Goal: Task Accomplishment & Management: Use online tool/utility

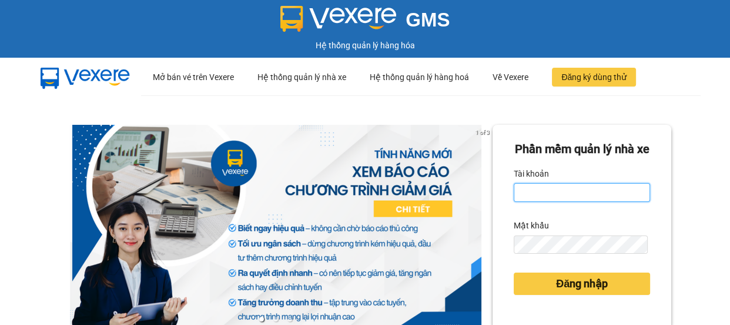
click at [543, 202] on input "Tài khoản" at bounding box center [582, 192] width 136 height 19
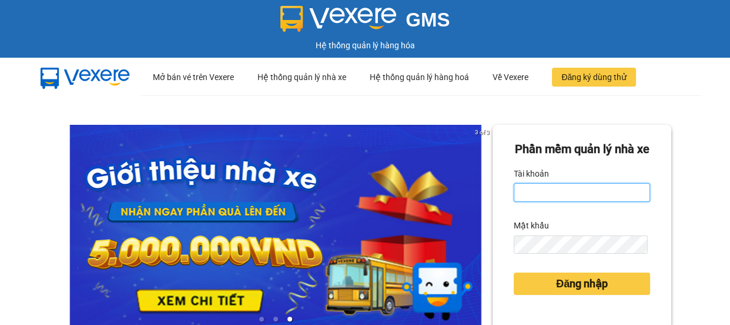
type input "thanhhoa.binhtam"
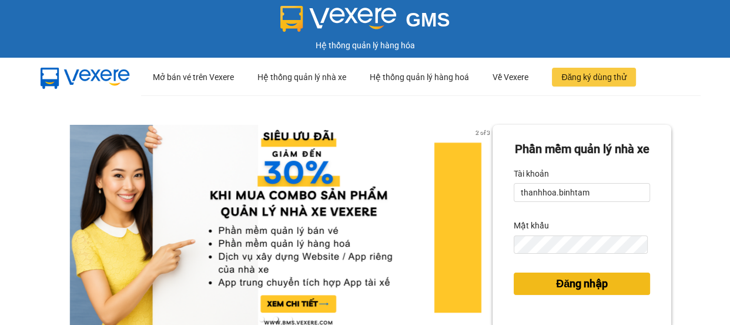
click at [590, 292] on span "Đăng nhập" at bounding box center [582, 283] width 52 height 16
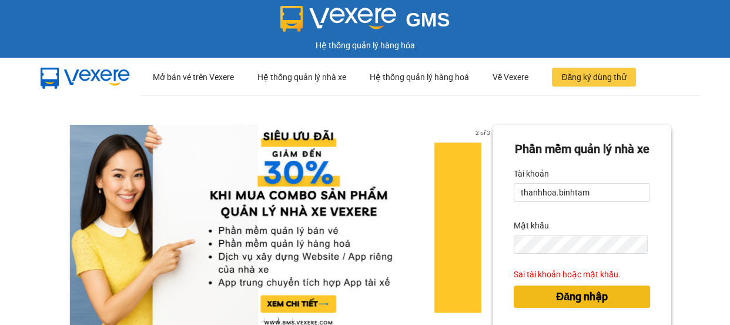
click at [590, 305] on span "Đăng nhập" at bounding box center [582, 296] width 52 height 16
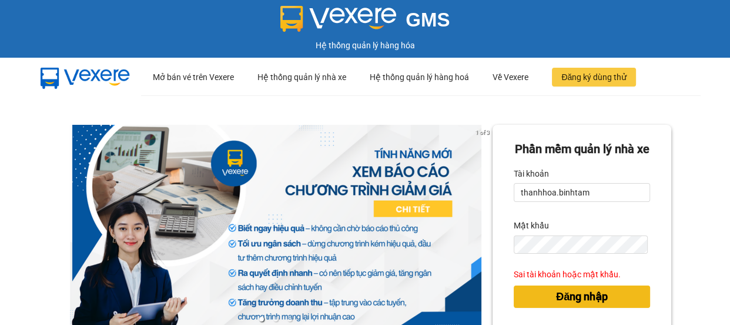
click at [584, 305] on span "Đăng nhập" at bounding box center [582, 296] width 52 height 16
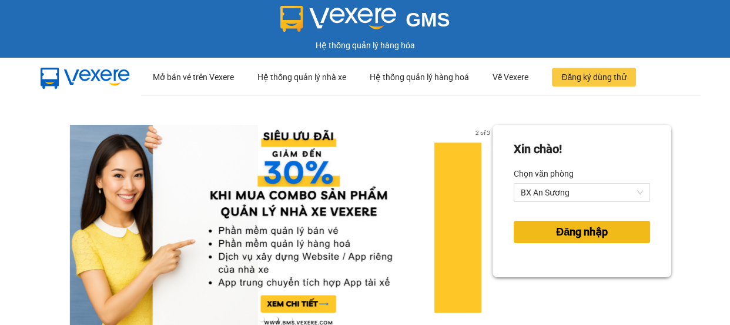
click at [591, 230] on span "Đăng nhập" at bounding box center [582, 231] width 52 height 16
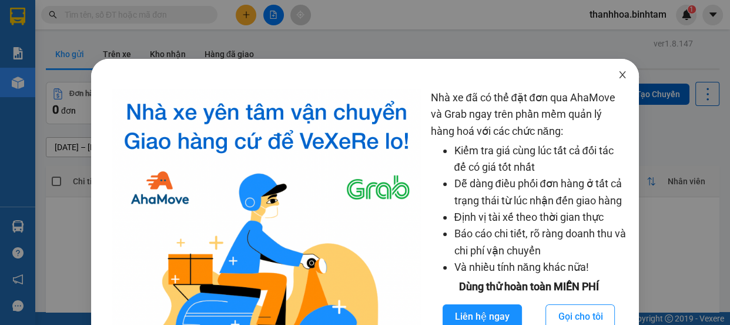
click at [619, 76] on icon "close" at bounding box center [622, 74] width 6 height 7
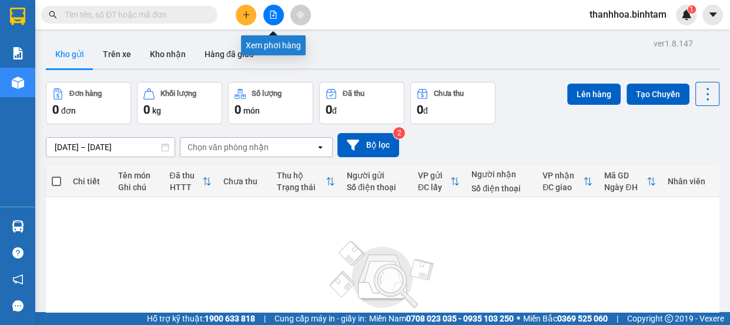
click at [272, 15] on icon "file-add" at bounding box center [273, 15] width 6 height 8
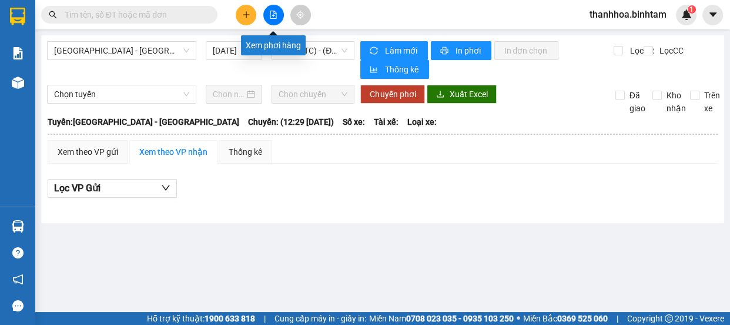
click at [277, 16] on icon "file-add" at bounding box center [273, 15] width 8 height 8
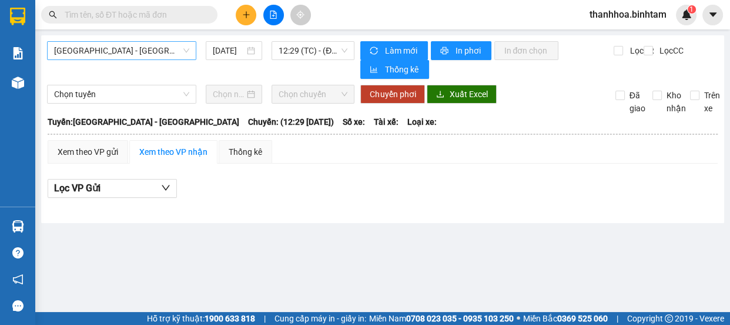
click at [138, 54] on span "[GEOGRAPHIC_DATA] - [GEOGRAPHIC_DATA]" at bounding box center [121, 51] width 135 height 18
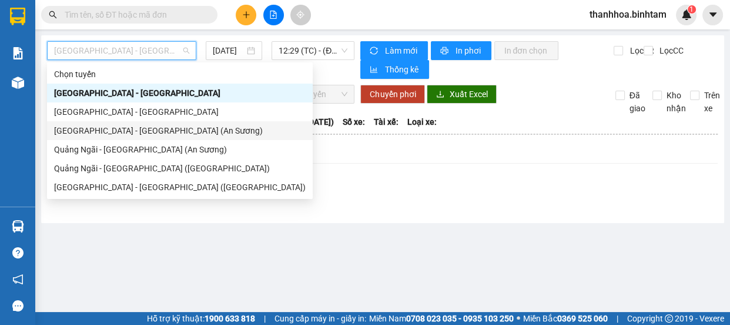
click at [135, 132] on div "[GEOGRAPHIC_DATA] - [GEOGRAPHIC_DATA] (An Sương)" at bounding box center [180, 130] width 252 height 13
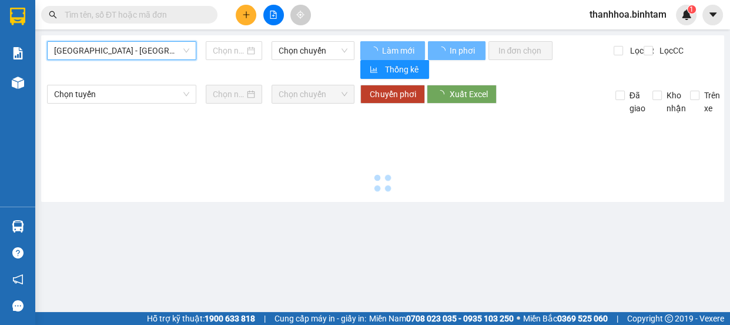
type input "[DATE]"
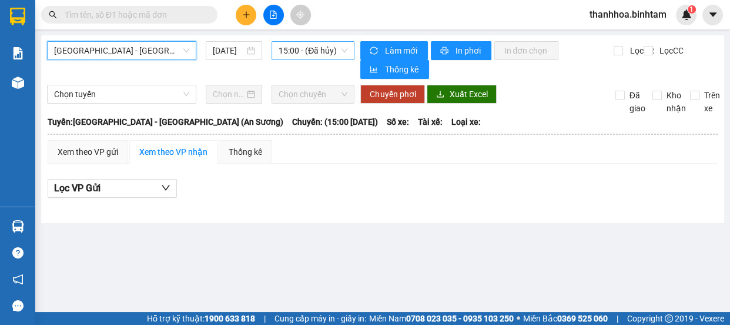
click at [306, 55] on span "15:00 - (Đã hủy)" at bounding box center [313, 51] width 69 height 18
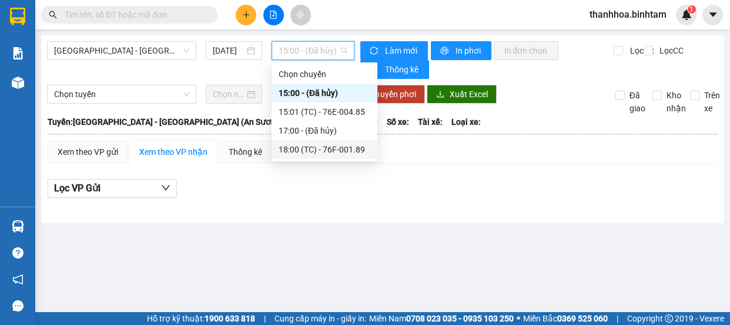
click at [338, 149] on div "18:00 (TC) - 76F-001.89" at bounding box center [325, 149] width 92 height 13
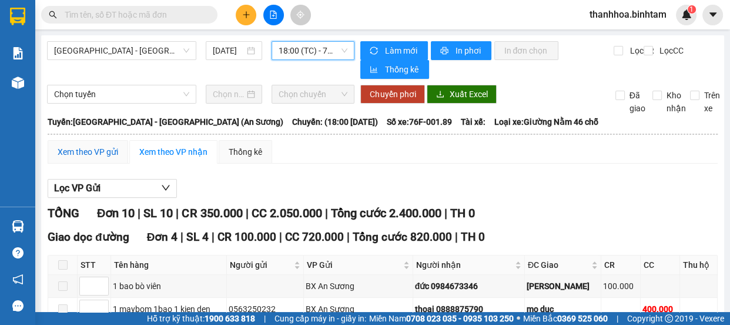
click at [109, 149] on div "Xem theo VP gửi" at bounding box center [88, 151] width 61 height 13
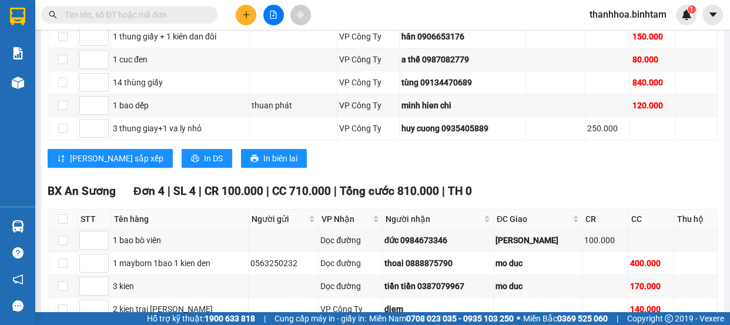
scroll to position [339, 0]
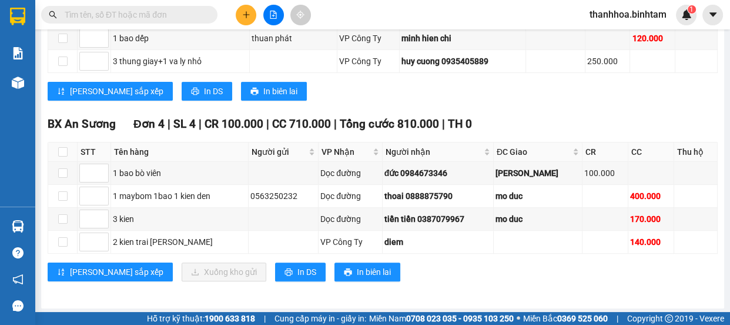
click at [721, 102] on main "[GEOGRAPHIC_DATA] - [GEOGRAPHIC_DATA] (An Sương) [DATE] 18:00 (TC) - 76F-001.89…" at bounding box center [365, 156] width 730 height 312
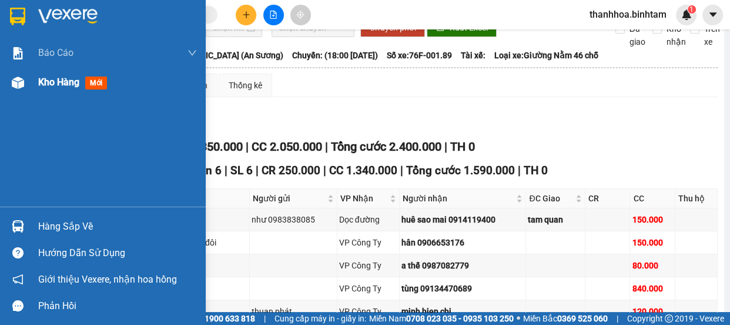
click at [39, 82] on span "Kho hàng" at bounding box center [58, 81] width 41 height 11
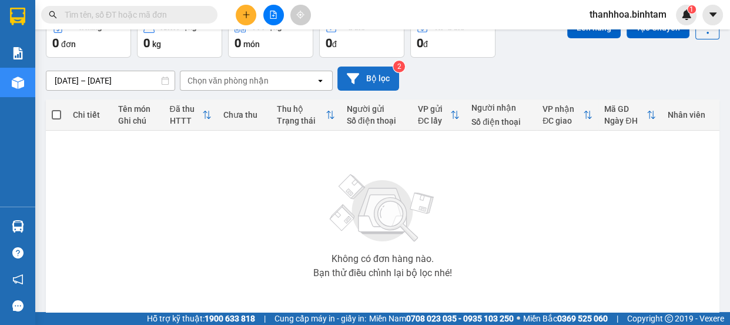
click at [379, 76] on button "Bộ lọc" at bounding box center [369, 78] width 62 height 24
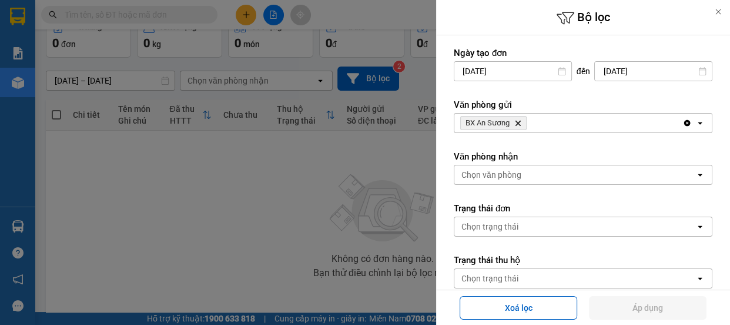
click at [492, 122] on span "BX An Sương" at bounding box center [488, 122] width 44 height 9
click at [269, 185] on div at bounding box center [365, 162] width 730 height 325
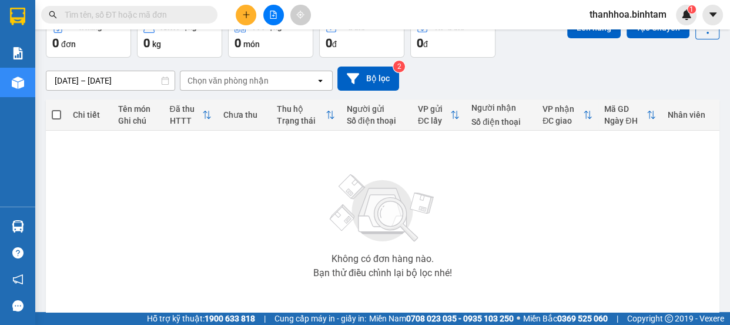
click at [720, 44] on main "ver 1.8.147 Kho gửi Trên xe Kho nhận Hàng đã giao Đơn hàng 0 đơn Khối lượng 0 k…" at bounding box center [365, 156] width 730 height 312
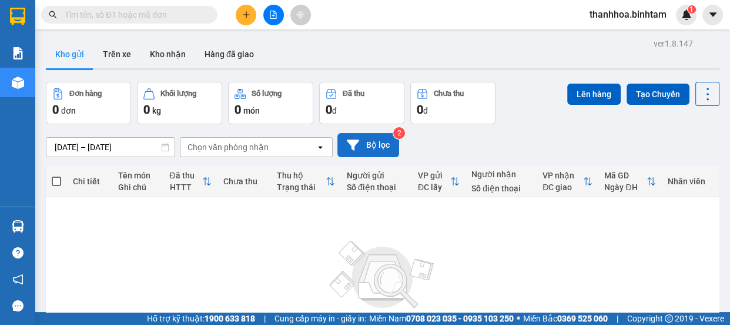
click at [363, 143] on button "Bộ lọc" at bounding box center [369, 145] width 62 height 24
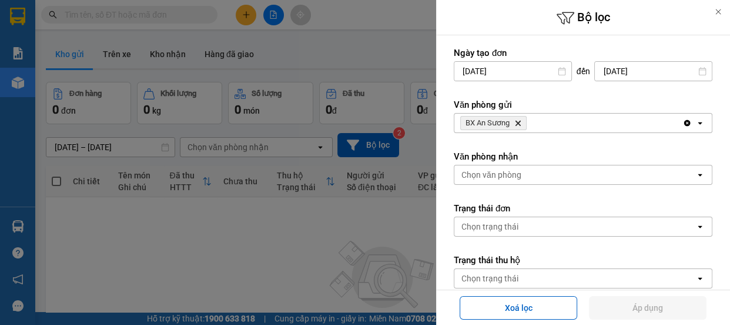
click at [517, 125] on icon "BX An Sương, close by backspace" at bounding box center [518, 123] width 5 height 5
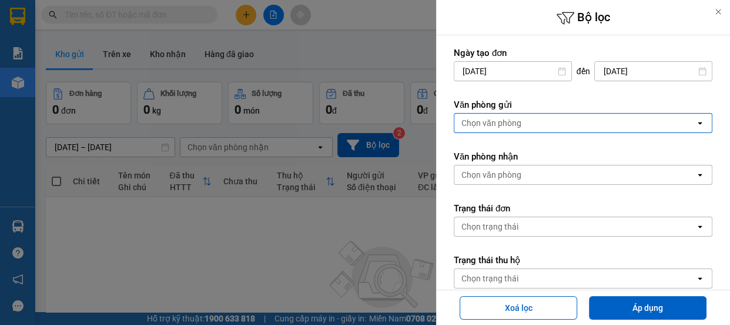
click at [523, 122] on div "Chọn văn phòng" at bounding box center [575, 122] width 241 height 19
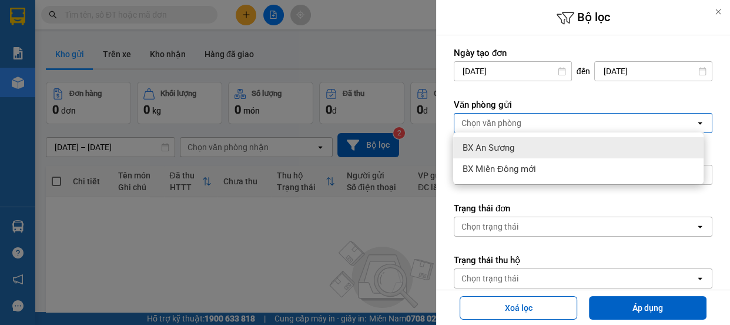
click at [513, 152] on span "BX An Sương" at bounding box center [489, 148] width 52 height 12
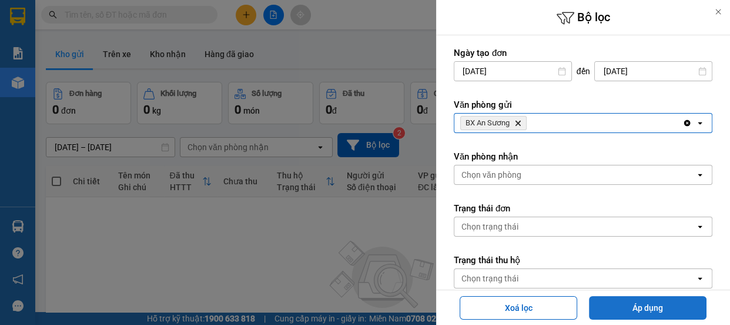
click at [624, 305] on button "Áp dụng" at bounding box center [648, 308] width 118 height 24
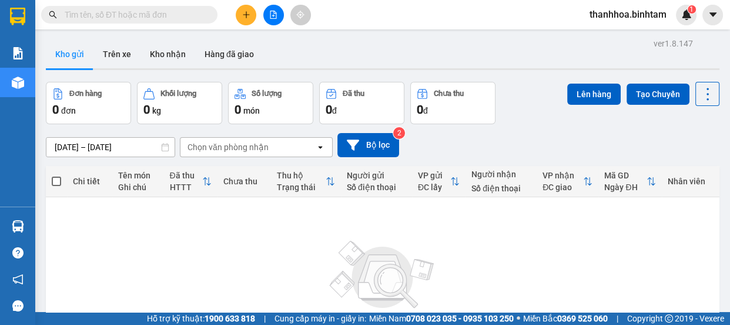
click at [726, 23] on div "thanhhoa.binhtam 1" at bounding box center [655, 15] width 150 height 21
click at [272, 15] on icon "file-add" at bounding box center [273, 15] width 6 height 8
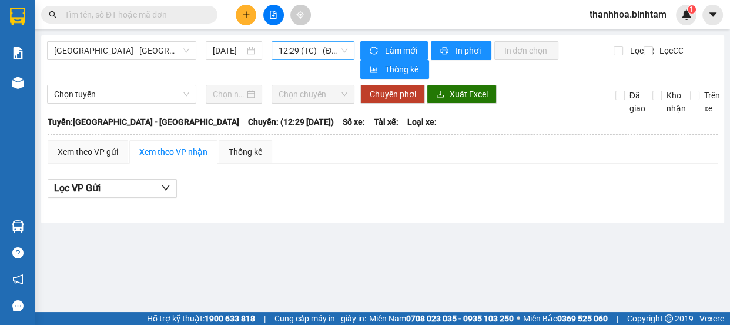
click at [299, 48] on span "12:29 (TC) - (Đã hủy)" at bounding box center [313, 51] width 69 height 18
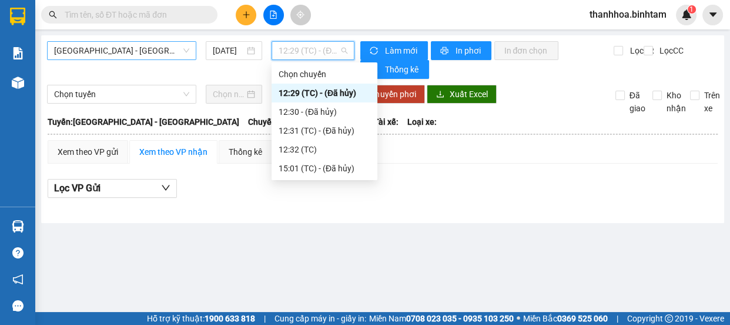
click at [130, 45] on span "[GEOGRAPHIC_DATA] - [GEOGRAPHIC_DATA]" at bounding box center [121, 51] width 135 height 18
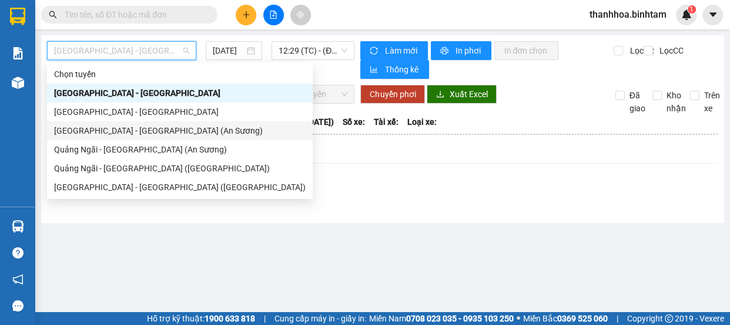
click at [105, 128] on div "[GEOGRAPHIC_DATA] - [GEOGRAPHIC_DATA] (An Sương)" at bounding box center [180, 130] width 252 height 13
type input "[DATE]"
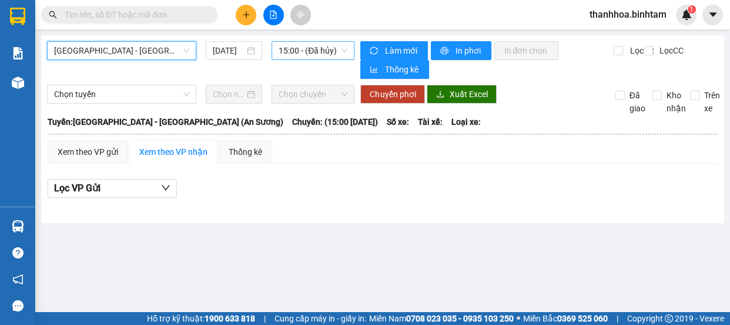
click at [294, 54] on span "15:00 - (Đã hủy)" at bounding box center [313, 51] width 69 height 18
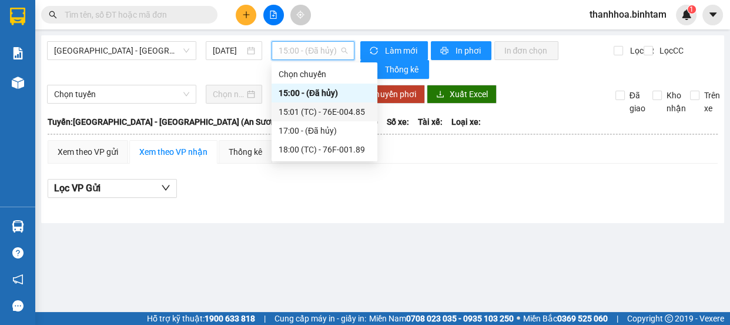
click at [306, 110] on div "15:01 (TC) - 76E-004.85" at bounding box center [325, 111] width 92 height 13
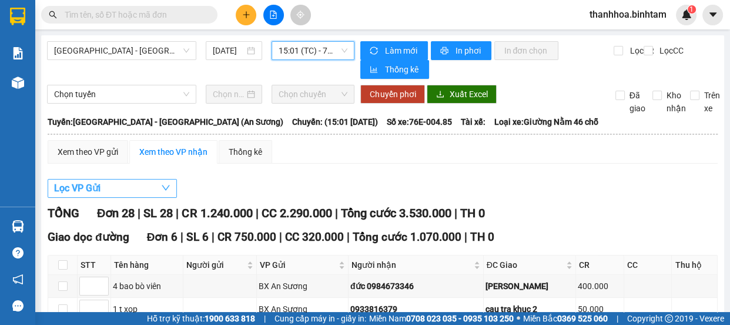
click at [89, 185] on span "Lọc VP Gửi" at bounding box center [77, 188] width 46 height 15
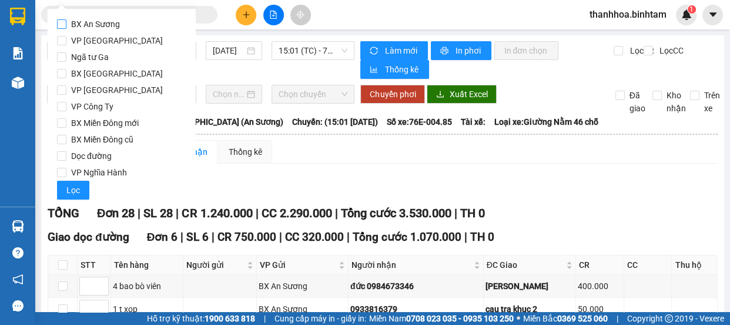
click at [64, 24] on input "BX An Sương" at bounding box center [61, 23] width 9 height 9
checkbox input "true"
click at [75, 184] on span "Lọc" at bounding box center [73, 189] width 14 height 13
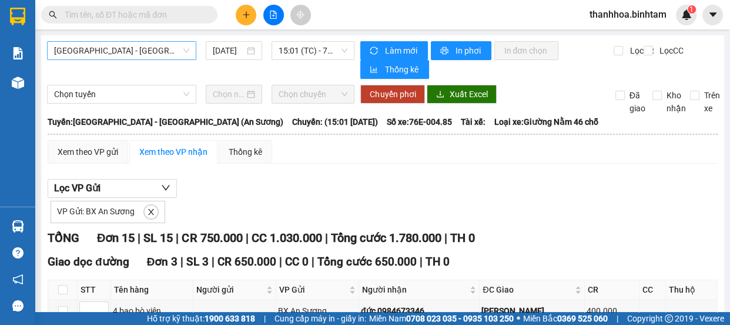
click at [171, 53] on span "[GEOGRAPHIC_DATA] - [GEOGRAPHIC_DATA] (An Sương)" at bounding box center [121, 51] width 135 height 18
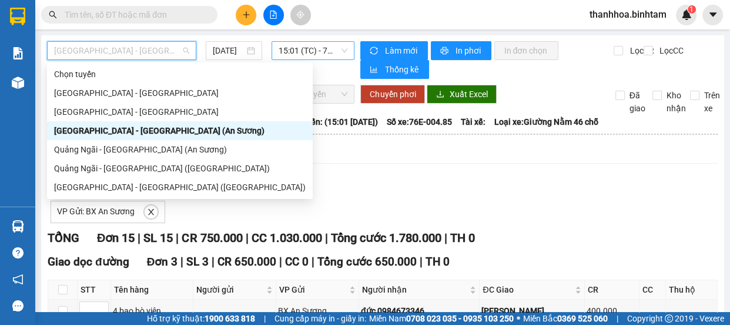
click at [311, 49] on span "15:01 (TC) - 76E-004.85" at bounding box center [313, 51] width 69 height 18
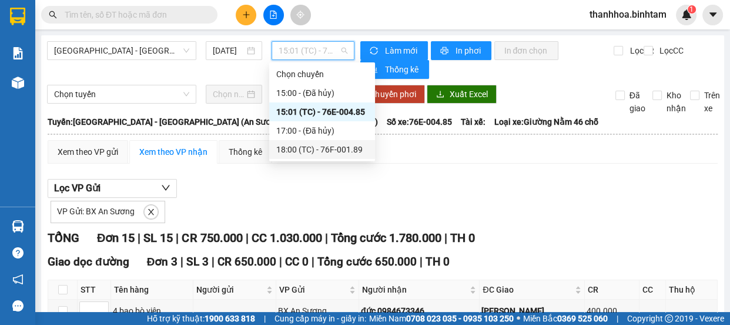
click at [339, 149] on div "18:00 (TC) - 76F-001.89" at bounding box center [322, 149] width 92 height 13
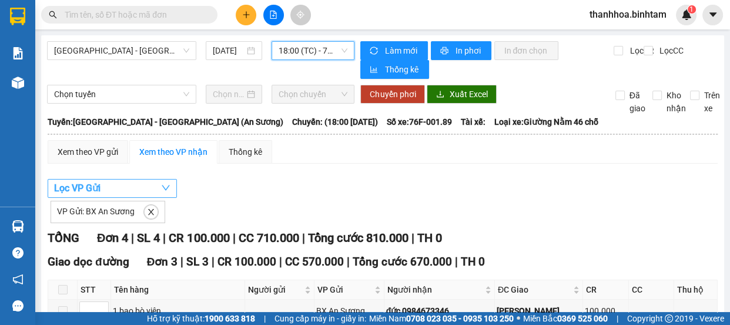
click at [81, 189] on span "Lọc VP Gửi" at bounding box center [77, 188] width 46 height 15
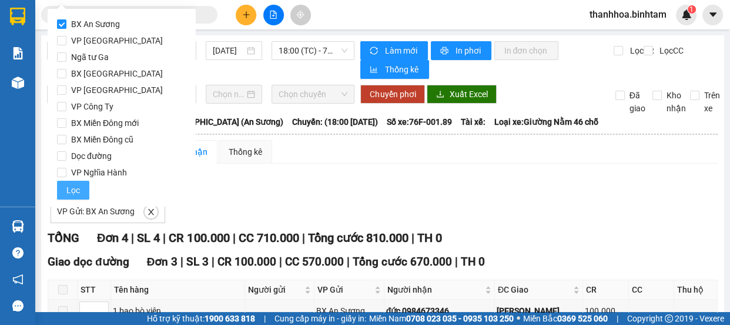
click at [82, 188] on button "Lọc" at bounding box center [73, 190] width 32 height 19
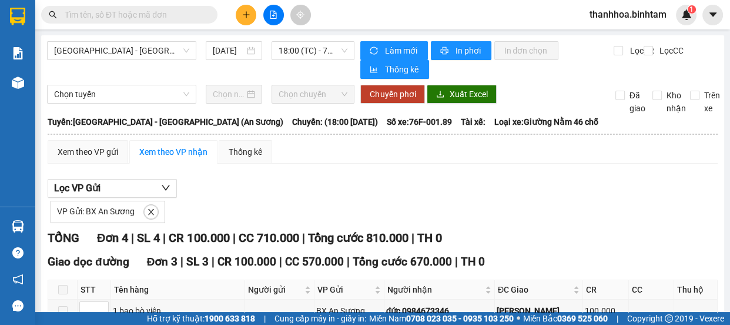
scroll to position [228, 0]
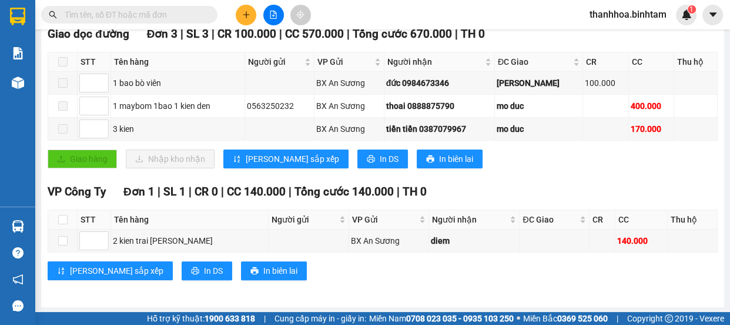
click at [306, 280] on div "VP Công Ty Đơn 1 | SL 1 | CR 0 | CC 140.000 | Tổng cước 140.000 | TH 0 STT Tên …" at bounding box center [383, 236] width 670 height 106
click at [65, 128] on span at bounding box center [62, 128] width 9 height 9
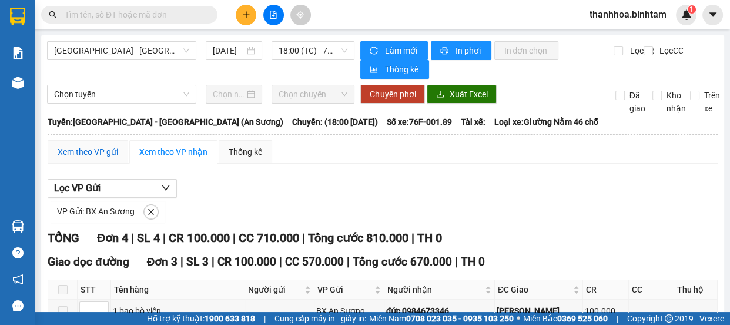
click at [100, 153] on div "Xem theo VP gửi" at bounding box center [88, 151] width 61 height 13
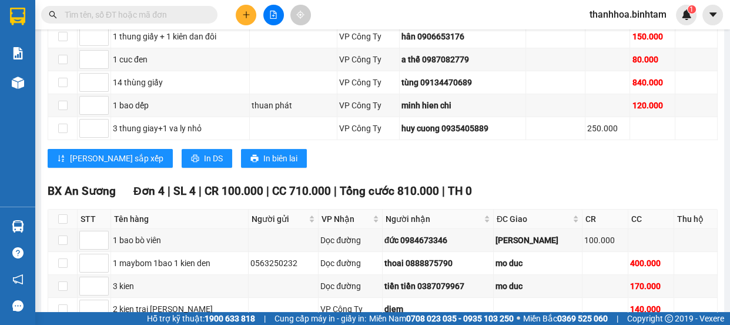
scroll to position [339, 0]
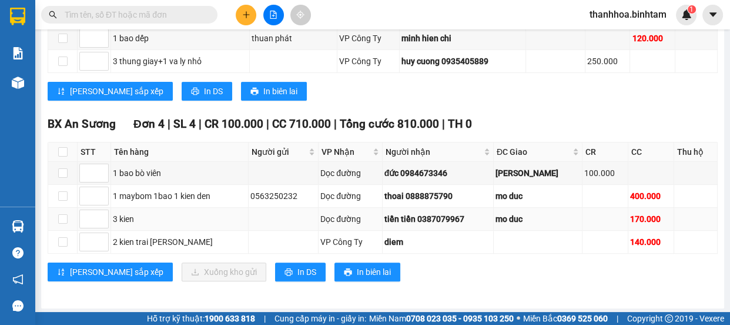
click at [68, 218] on td at bounding box center [62, 219] width 29 height 23
click at [61, 219] on input "checkbox" at bounding box center [62, 218] width 9 height 9
checkbox input "true"
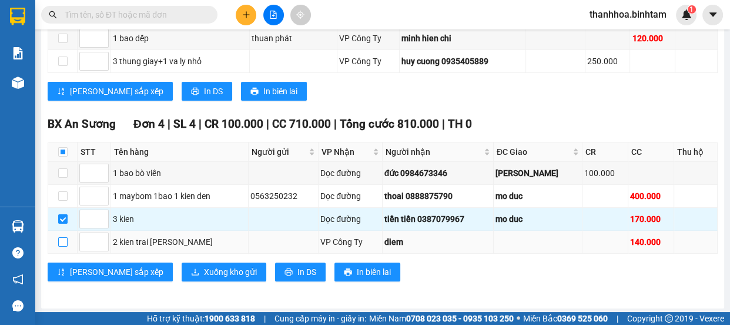
click at [64, 243] on input "checkbox" at bounding box center [62, 241] width 9 height 9
checkbox input "true"
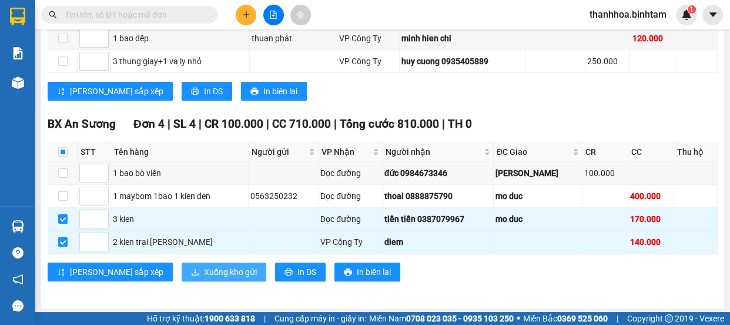
click at [204, 272] on span "Xuống kho gửi" at bounding box center [230, 271] width 53 height 13
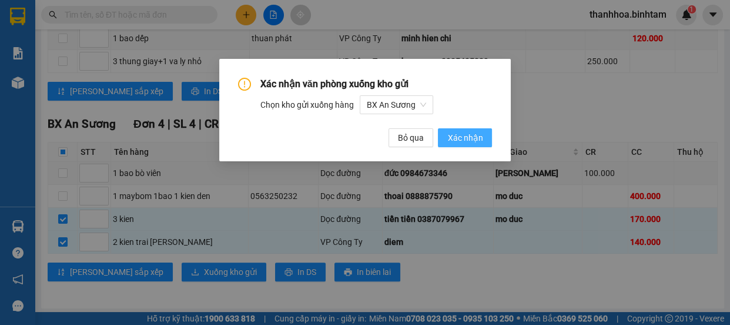
click at [463, 138] on span "Xác nhận" at bounding box center [464, 137] width 35 height 13
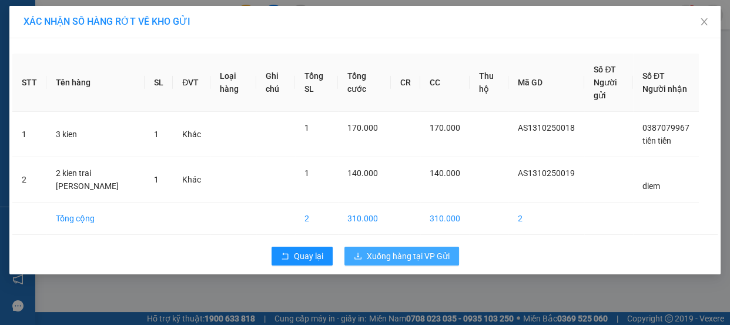
click at [415, 260] on span "Xuống hàng tại VP Gửi" at bounding box center [408, 255] width 83 height 13
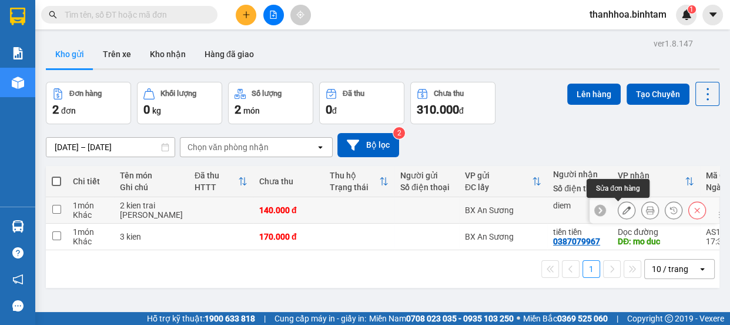
click at [623, 209] on icon at bounding box center [627, 210] width 8 height 8
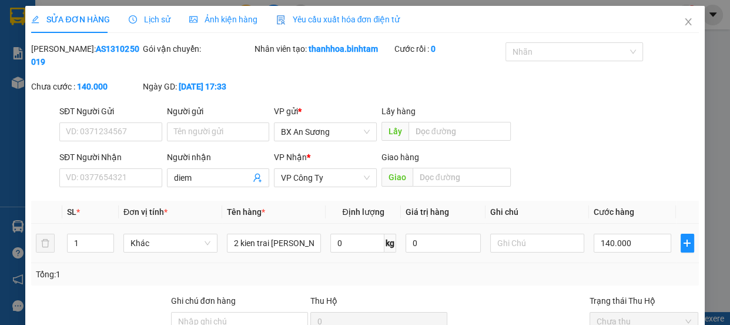
type input "diem"
type input "140.000"
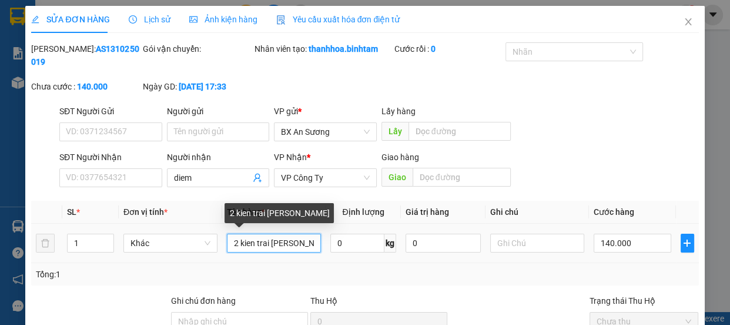
click at [234, 244] on input "2 kien trai [PERSON_NAME]" at bounding box center [274, 242] width 94 height 19
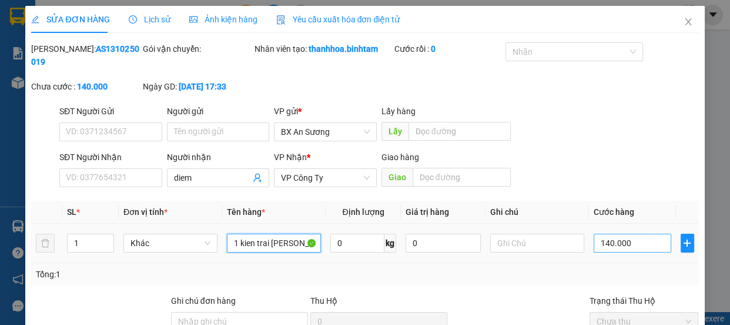
type input "1 kien trai [PERSON_NAME]"
click at [604, 243] on input "140.000" at bounding box center [633, 242] width 78 height 19
click at [602, 246] on input "140.000" at bounding box center [633, 242] width 78 height 19
click at [603, 246] on input "140.000" at bounding box center [633, 242] width 78 height 19
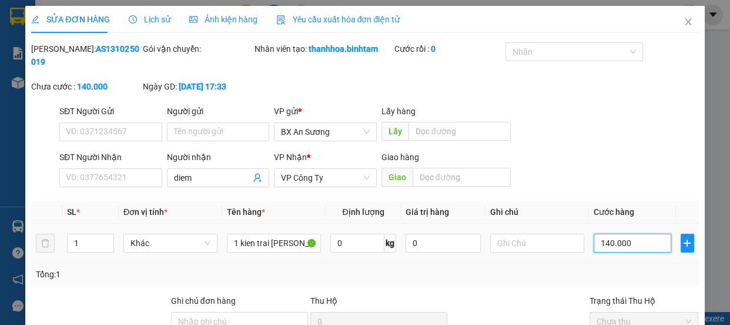
type input "10.000"
type input "0.000"
type input "0"
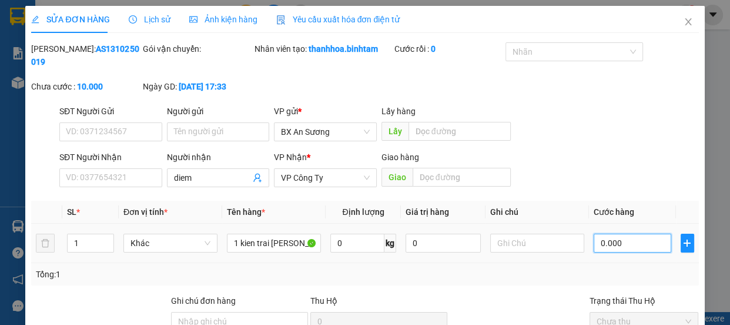
type input "0"
type input "50.000"
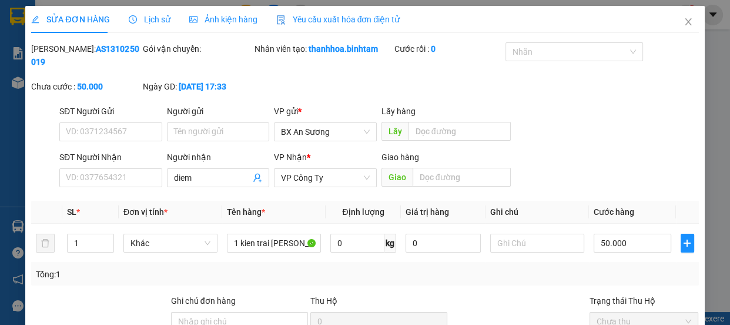
scroll to position [125, 0]
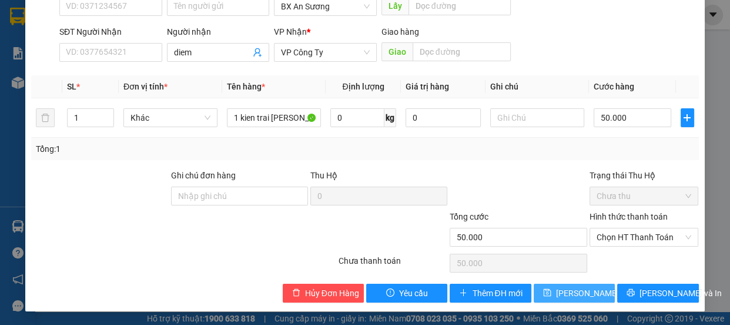
click at [577, 292] on span "[PERSON_NAME] thay đổi" at bounding box center [603, 292] width 94 height 13
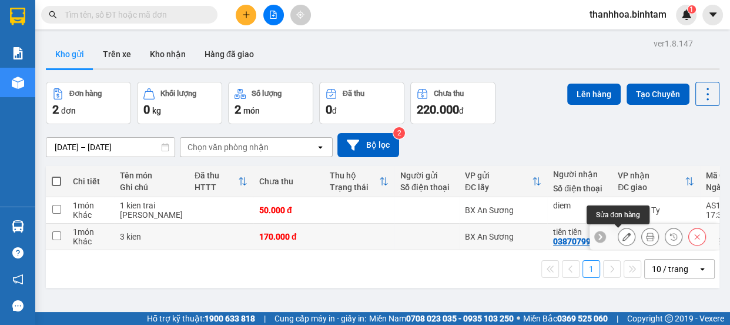
click at [623, 239] on icon at bounding box center [627, 236] width 8 height 8
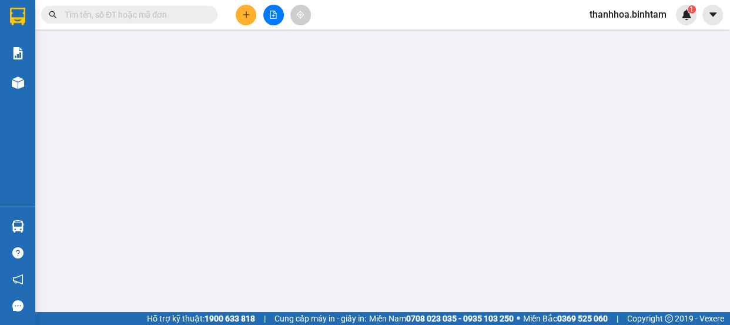
type input "0387079967"
type input "tiền tiền"
type input "mo duc"
type input "170.000"
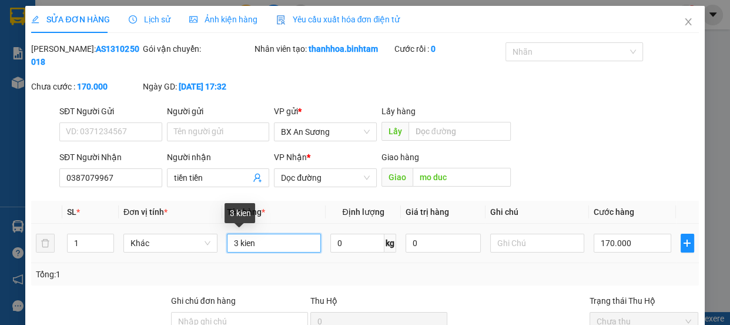
click at [235, 246] on input "3 kien" at bounding box center [274, 242] width 94 height 19
type input "1 kien"
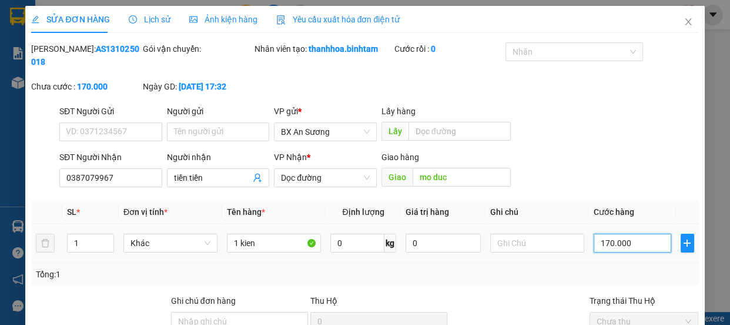
click at [603, 241] on input "170.000" at bounding box center [633, 242] width 78 height 19
click at [603, 242] on input "170.000" at bounding box center [633, 242] width 78 height 19
type input "10.000"
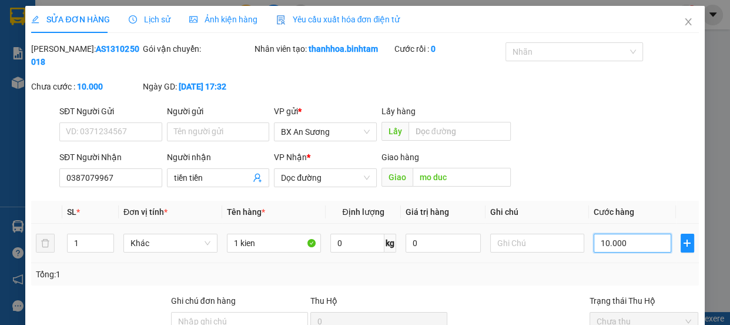
type input "0.000"
type input "0"
type input "50.000"
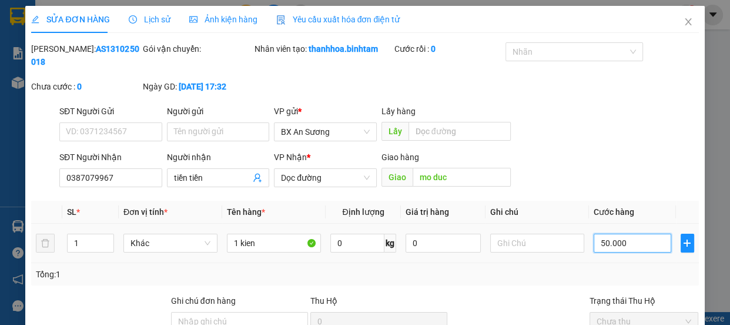
type input "50.000"
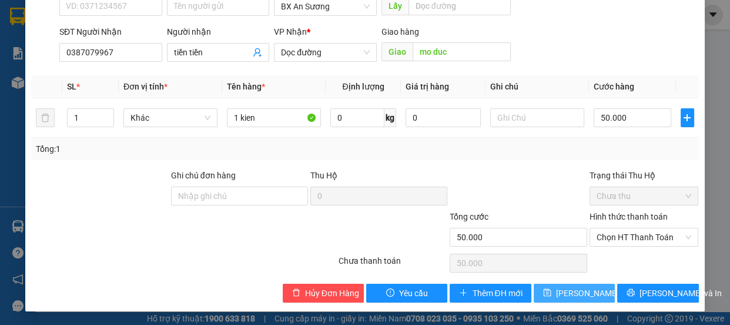
click at [595, 294] on span "[PERSON_NAME] thay đổi" at bounding box center [603, 292] width 94 height 13
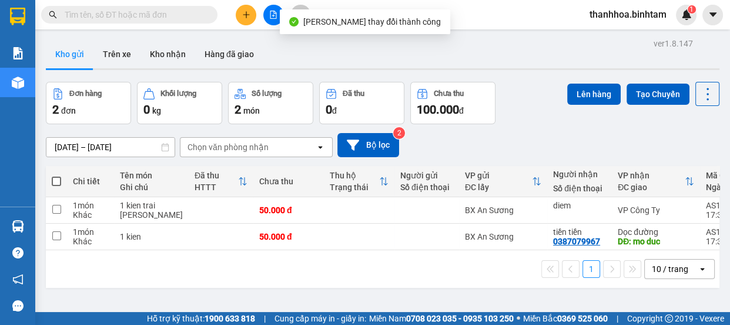
click at [58, 177] on span at bounding box center [56, 180] width 9 height 9
click at [56, 175] on input "checkbox" at bounding box center [56, 175] width 0 height 0
checkbox input "true"
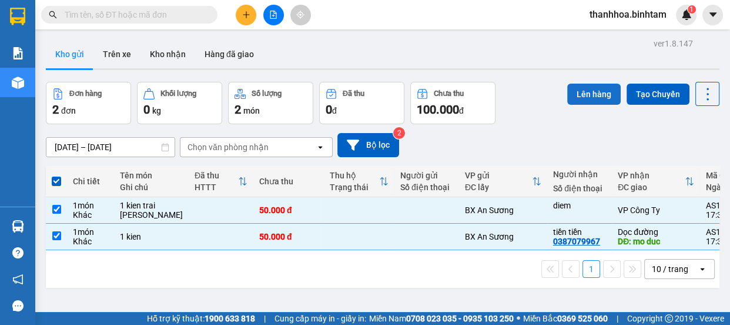
click at [603, 88] on button "Lên hàng" at bounding box center [594, 94] width 54 height 21
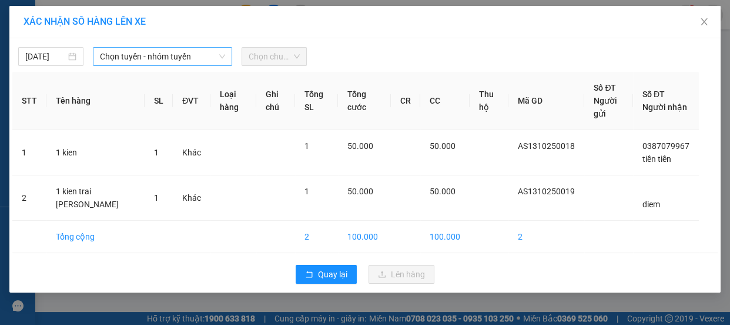
click at [130, 53] on span "Chọn tuyến - nhóm tuyến" at bounding box center [162, 57] width 125 height 18
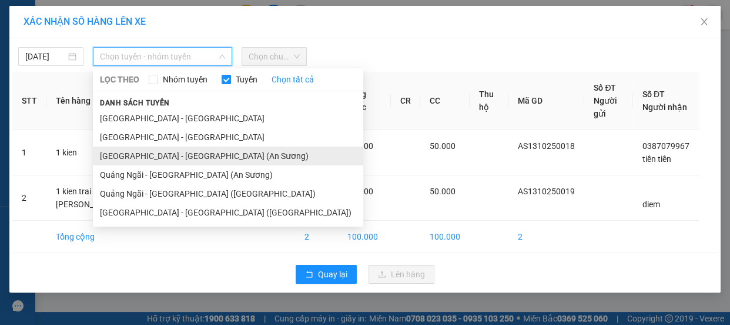
click at [147, 153] on li "[GEOGRAPHIC_DATA] - [GEOGRAPHIC_DATA] (An Sương)" at bounding box center [228, 155] width 270 height 19
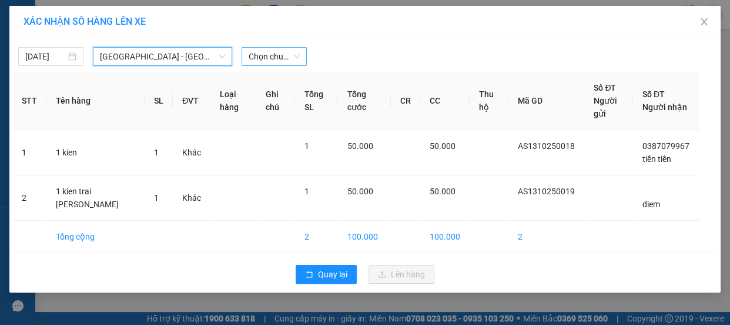
click at [262, 54] on span "Chọn chuyến" at bounding box center [274, 57] width 51 height 18
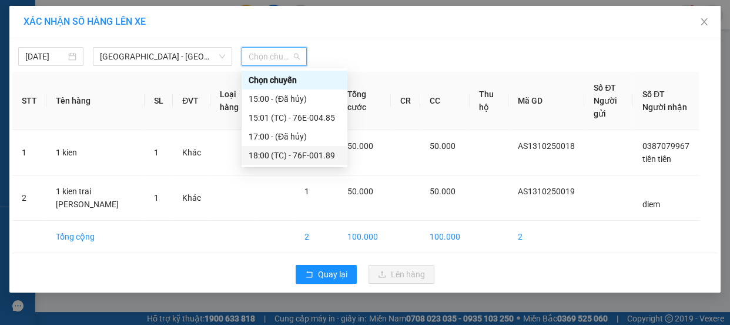
click at [308, 157] on div "18:00 (TC) - 76F-001.89" at bounding box center [295, 155] width 92 height 13
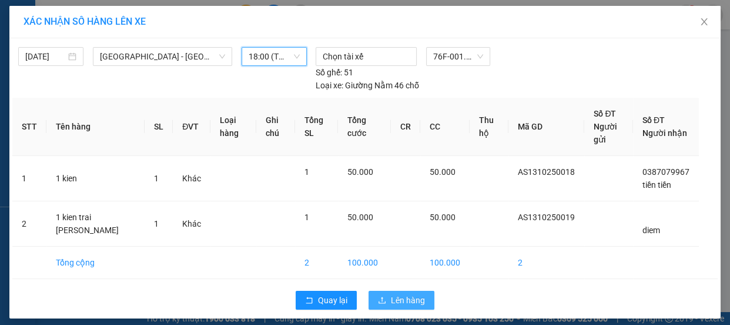
click at [391, 300] on span "Lên hàng" at bounding box center [408, 299] width 34 height 13
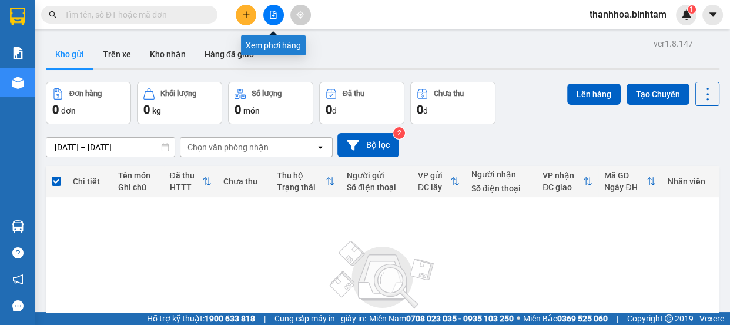
click at [274, 12] on icon "file-add" at bounding box center [273, 15] width 6 height 8
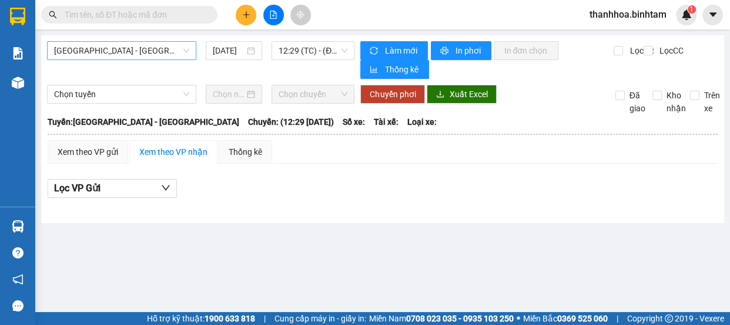
click at [153, 51] on span "[GEOGRAPHIC_DATA] - [GEOGRAPHIC_DATA]" at bounding box center [121, 51] width 135 height 18
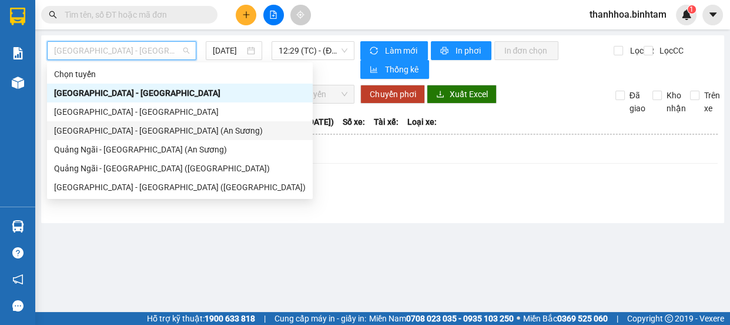
click at [135, 128] on div "[GEOGRAPHIC_DATA] - [GEOGRAPHIC_DATA] (An Sương)" at bounding box center [180, 130] width 252 height 13
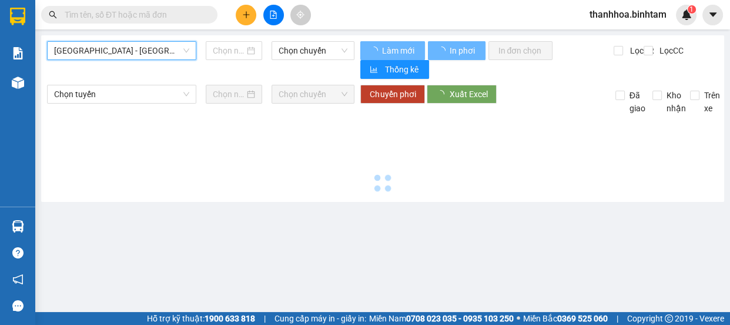
type input "[DATE]"
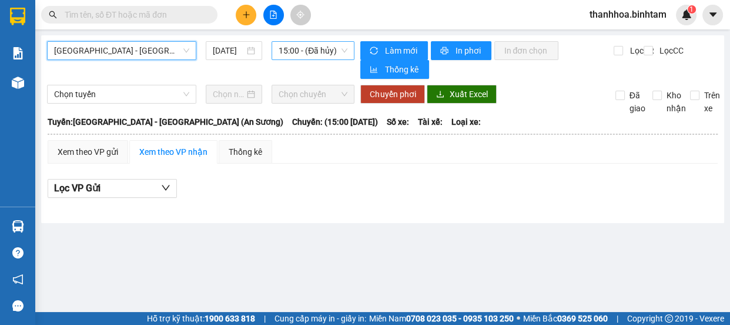
click at [316, 54] on span "15:00 - (Đã hủy)" at bounding box center [313, 51] width 69 height 18
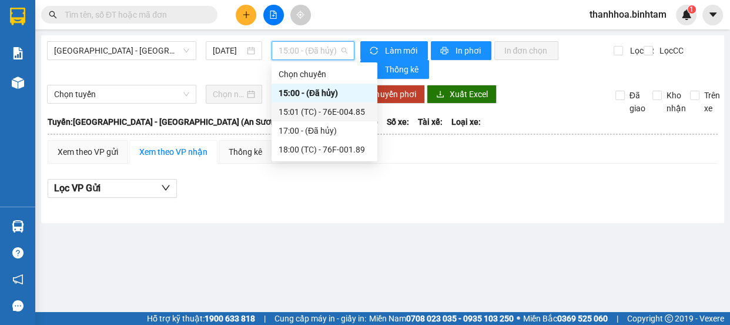
click at [316, 107] on div "15:01 (TC) - 76E-004.85" at bounding box center [325, 111] width 92 height 13
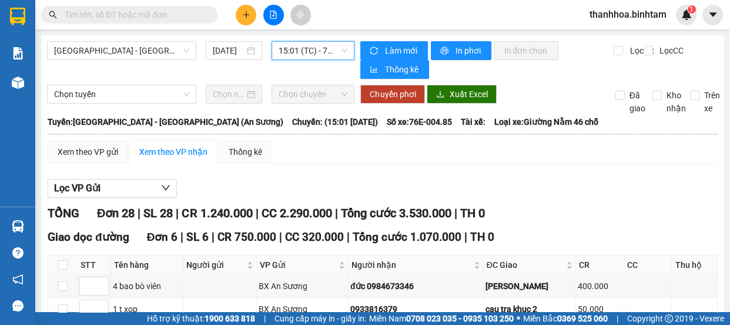
click at [313, 49] on span "15:01 (TC) - 76E-004.85" at bounding box center [313, 51] width 69 height 18
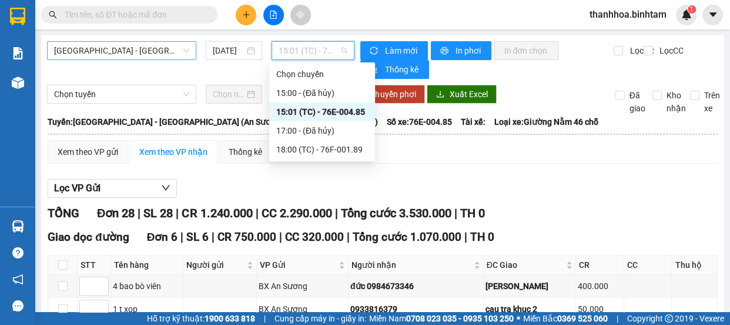
click at [165, 48] on span "[GEOGRAPHIC_DATA] - [GEOGRAPHIC_DATA] (An Sương)" at bounding box center [121, 51] width 135 height 18
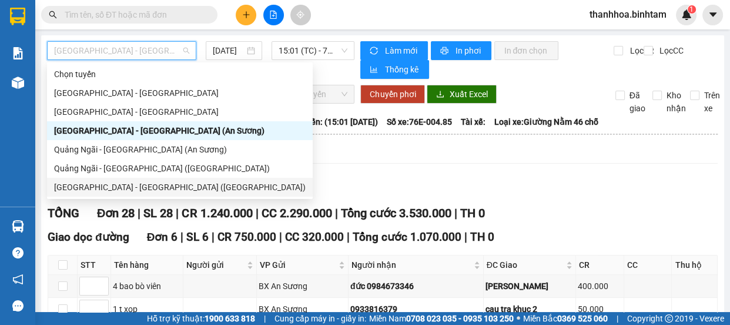
click at [139, 185] on div "[GEOGRAPHIC_DATA] - [GEOGRAPHIC_DATA] ([GEOGRAPHIC_DATA])" at bounding box center [180, 187] width 252 height 13
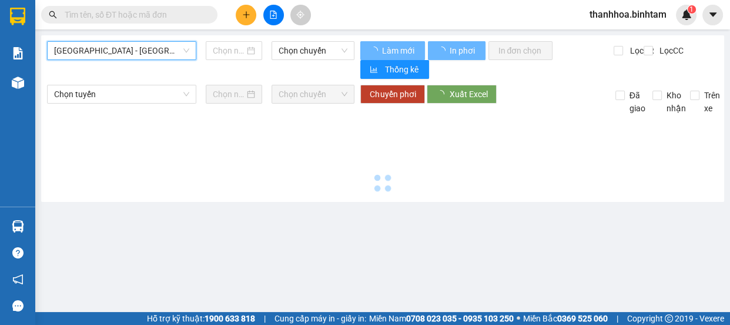
type input "[DATE]"
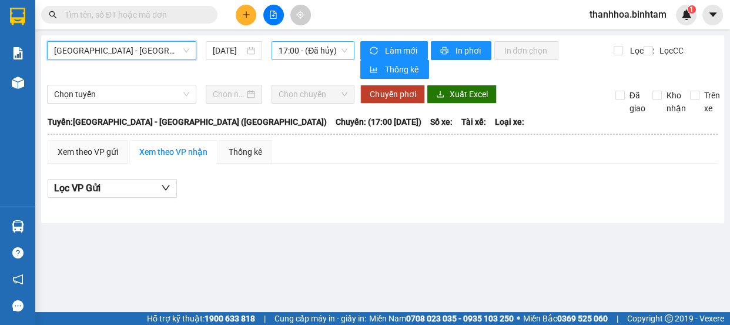
click at [321, 47] on span "17:00 - (Đã hủy)" at bounding box center [313, 51] width 69 height 18
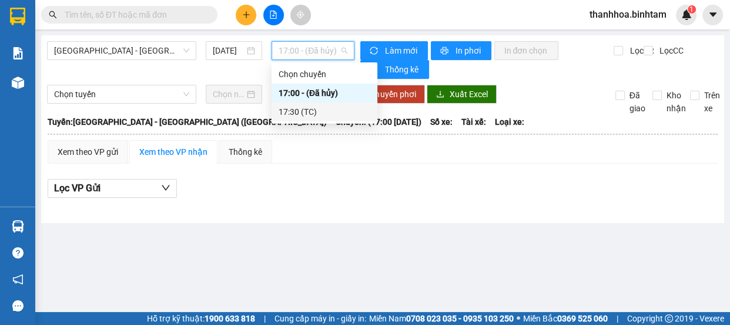
click at [322, 108] on div "17:30 (TC)" at bounding box center [325, 111] width 92 height 13
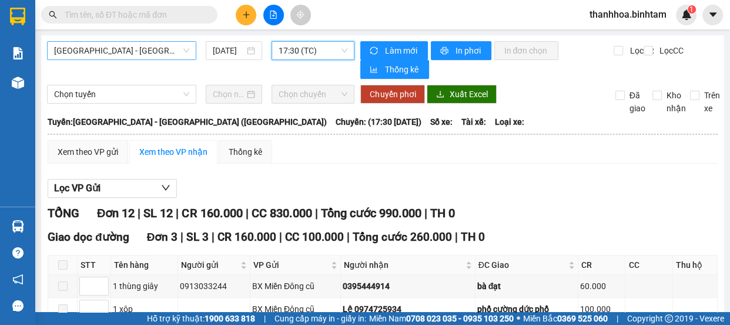
click at [165, 54] on span "[GEOGRAPHIC_DATA] - [GEOGRAPHIC_DATA] ([GEOGRAPHIC_DATA])" at bounding box center [121, 51] width 135 height 18
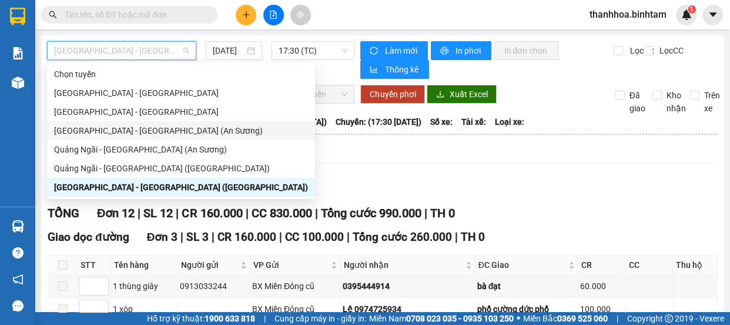
click at [144, 129] on div "[GEOGRAPHIC_DATA] - [GEOGRAPHIC_DATA] (An Sương)" at bounding box center [181, 130] width 254 height 13
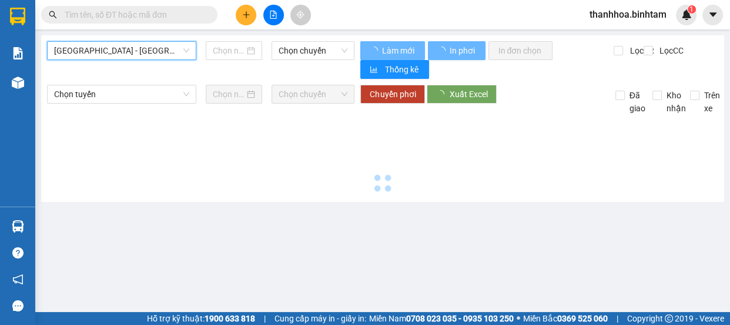
type input "[DATE]"
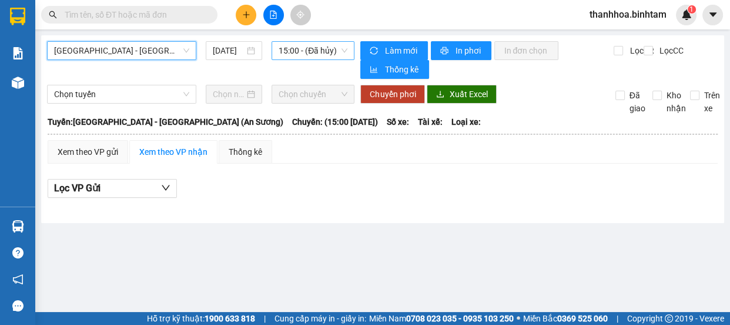
click at [285, 48] on span "15:00 - (Đã hủy)" at bounding box center [313, 51] width 69 height 18
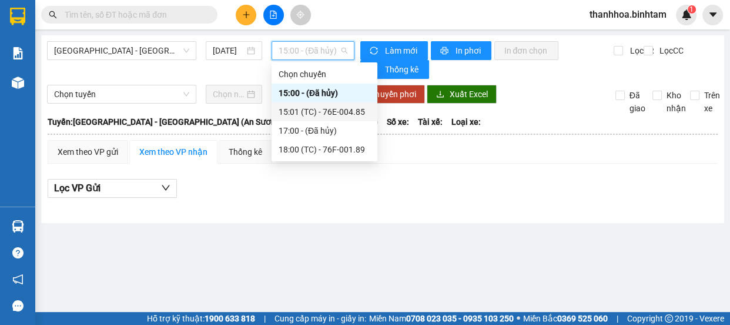
click at [317, 112] on div "15:01 (TC) - 76E-004.85" at bounding box center [325, 111] width 92 height 13
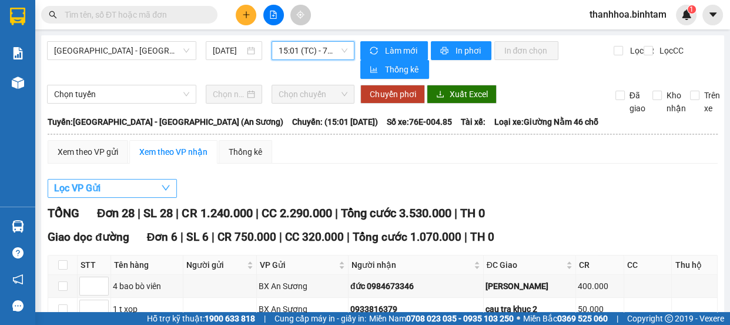
click at [104, 193] on button "Lọc VP Gửi" at bounding box center [112, 188] width 129 height 19
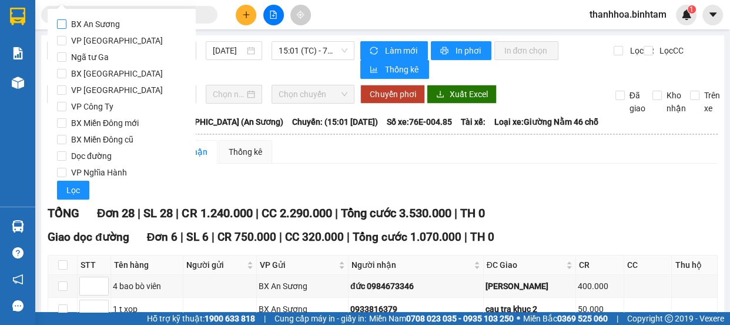
click at [65, 25] on input "BX An Sương" at bounding box center [61, 23] width 9 height 9
checkbox input "true"
click at [78, 185] on span "Lọc" at bounding box center [73, 189] width 14 height 13
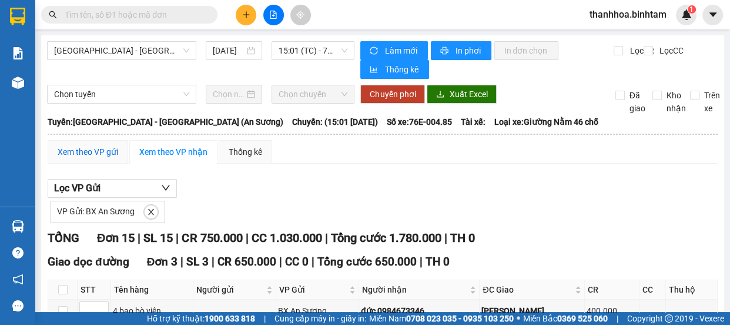
click at [99, 153] on div "Xem theo VP gửi" at bounding box center [88, 151] width 61 height 13
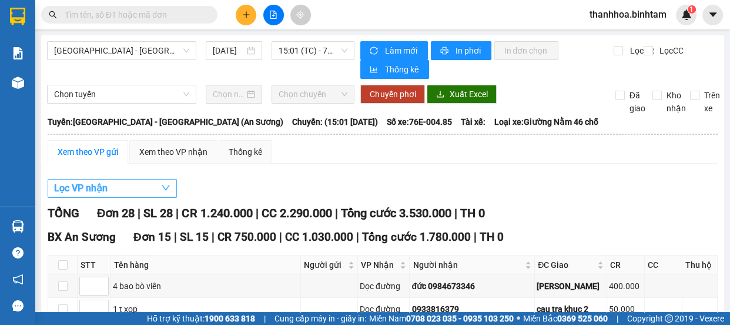
click at [71, 188] on span "Lọc VP nhận" at bounding box center [81, 188] width 54 height 15
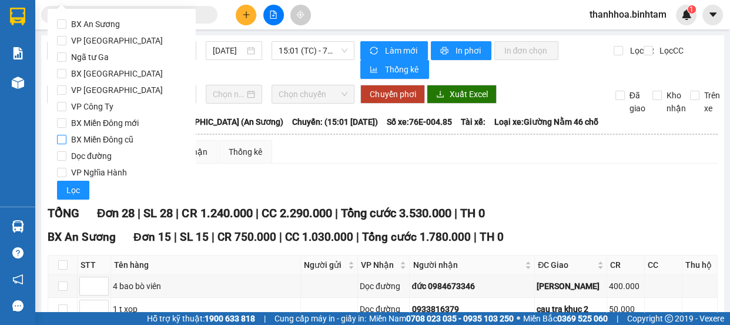
click at [59, 139] on input "BX Miền Đông cũ" at bounding box center [61, 139] width 9 height 9
click at [69, 195] on span "Lọc" at bounding box center [73, 189] width 14 height 13
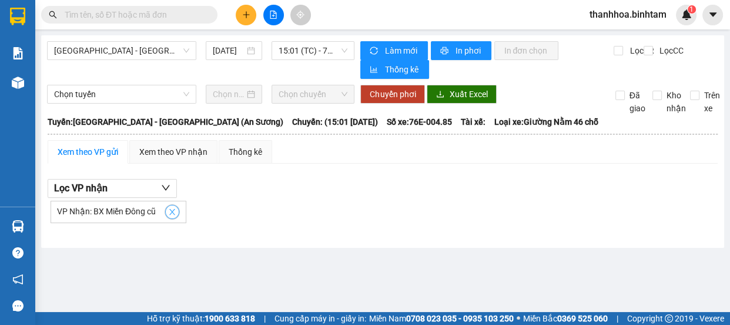
click at [171, 212] on icon "close" at bounding box center [172, 212] width 8 height 8
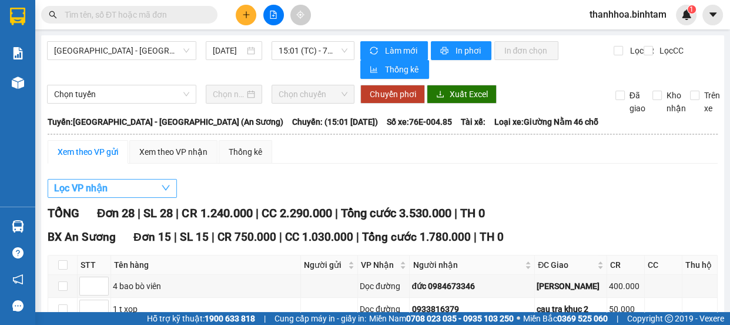
click at [87, 186] on span "Lọc VP nhận" at bounding box center [81, 188] width 54 height 15
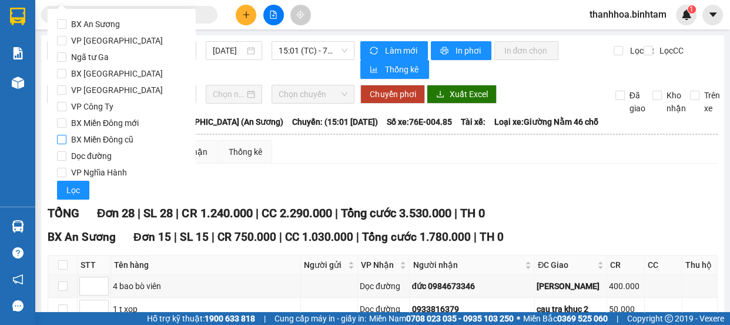
click at [64, 141] on input "BX Miền Đông cũ" at bounding box center [61, 139] width 9 height 9
checkbox input "true"
click at [74, 189] on span "Lọc" at bounding box center [73, 189] width 14 height 13
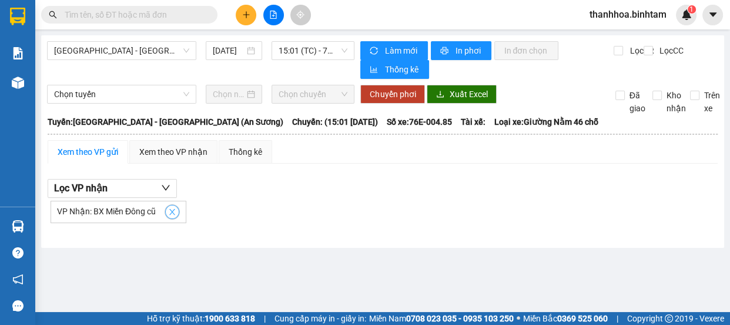
click at [171, 210] on icon "close" at bounding box center [172, 212] width 6 height 6
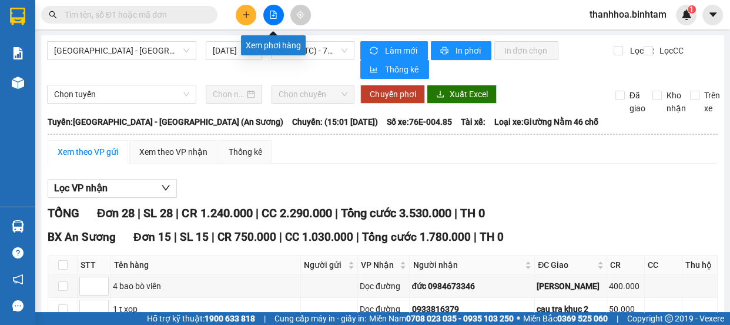
click at [274, 15] on icon "file-add" at bounding box center [273, 15] width 6 height 8
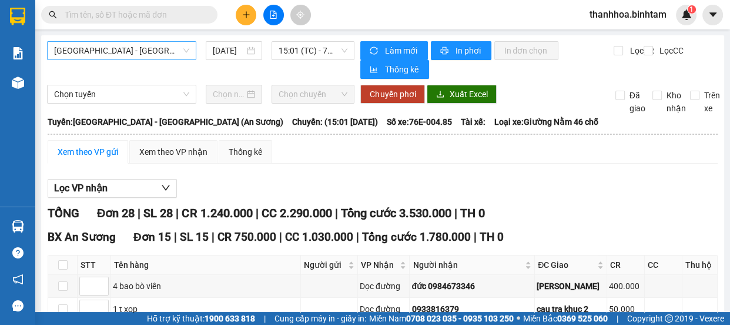
click at [136, 51] on span "[GEOGRAPHIC_DATA] - [GEOGRAPHIC_DATA] (An Sương)" at bounding box center [121, 51] width 135 height 18
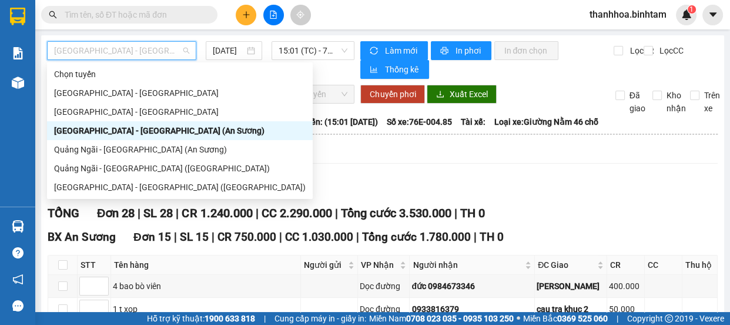
click at [143, 133] on div "[GEOGRAPHIC_DATA] - [GEOGRAPHIC_DATA] (An Sương)" at bounding box center [180, 130] width 252 height 13
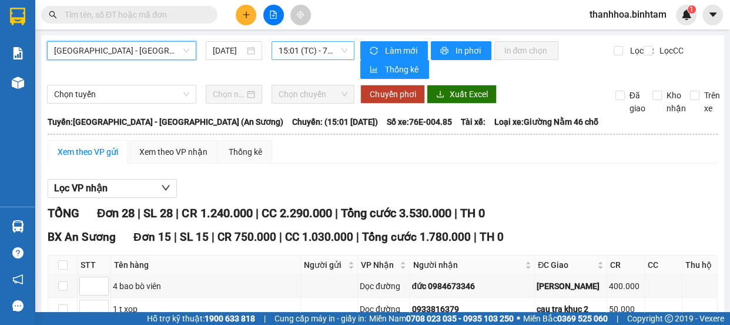
click at [306, 47] on span "15:01 (TC) - 76E-004.85" at bounding box center [313, 51] width 69 height 18
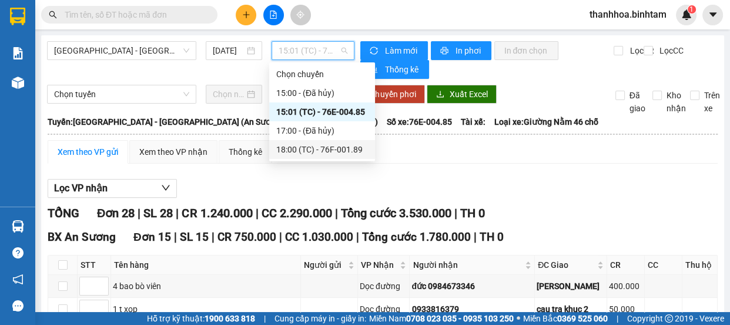
click at [316, 146] on div "18:00 (TC) - 76F-001.89" at bounding box center [322, 149] width 92 height 13
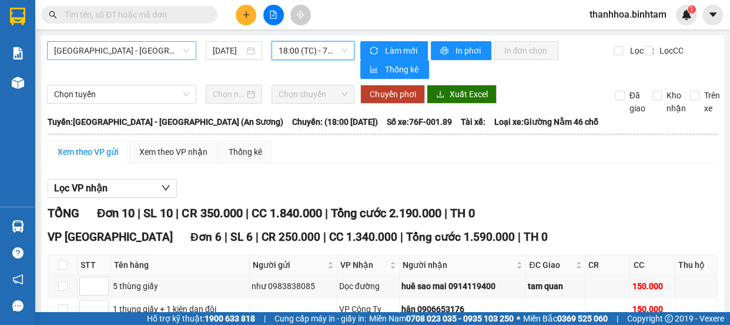
click at [173, 53] on span "[GEOGRAPHIC_DATA] - [GEOGRAPHIC_DATA] (An Sương)" at bounding box center [121, 51] width 135 height 18
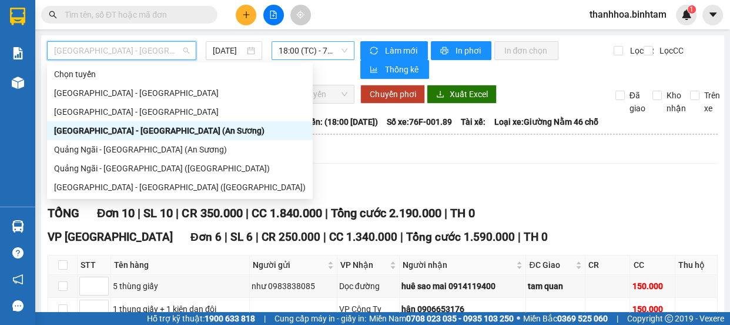
click at [330, 55] on span "18:00 (TC) - 76F-001.89" at bounding box center [313, 51] width 69 height 18
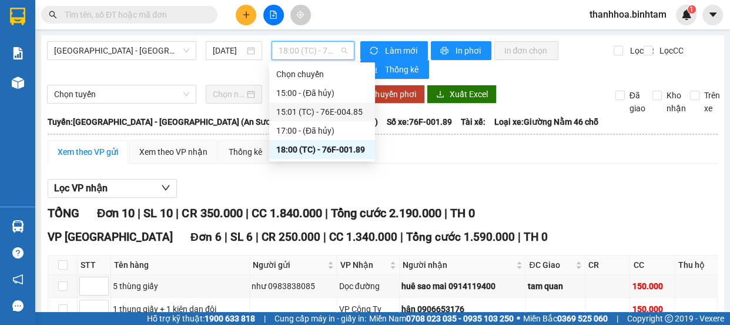
click at [340, 115] on div "15:01 (TC) - 76E-004.85" at bounding box center [322, 111] width 92 height 13
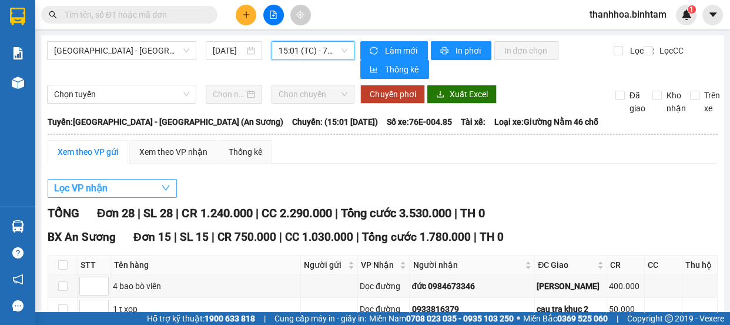
click at [89, 189] on span "Lọc VP nhận" at bounding box center [81, 188] width 54 height 15
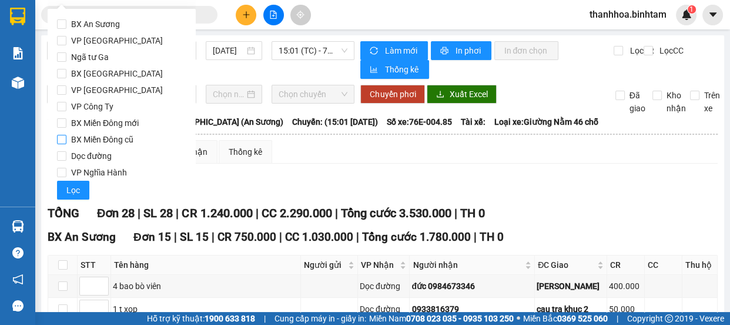
click at [66, 138] on span "BX Miền Đông cũ" at bounding box center [102, 139] width 72 height 16
click at [66, 138] on input "BX Miền Đông cũ" at bounding box center [61, 139] width 9 height 9
checkbox input "true"
click at [78, 188] on span "Lọc" at bounding box center [73, 189] width 14 height 13
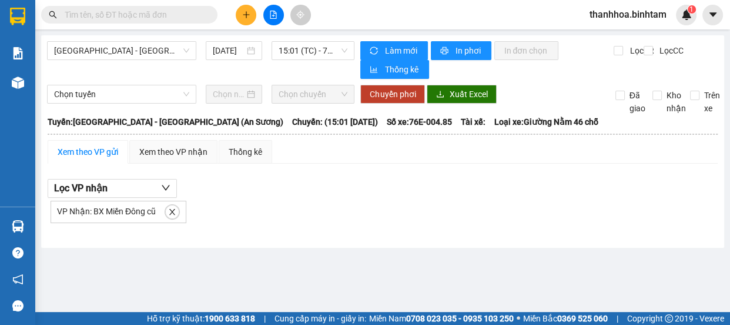
click at [88, 162] on div "Xem theo VP gửi" at bounding box center [88, 152] width 81 height 24
click at [88, 151] on div "Xem theo VP gửi" at bounding box center [88, 151] width 61 height 13
click at [91, 151] on div "Xem theo VP gửi" at bounding box center [88, 151] width 61 height 13
click at [170, 209] on icon "close" at bounding box center [172, 212] width 8 height 8
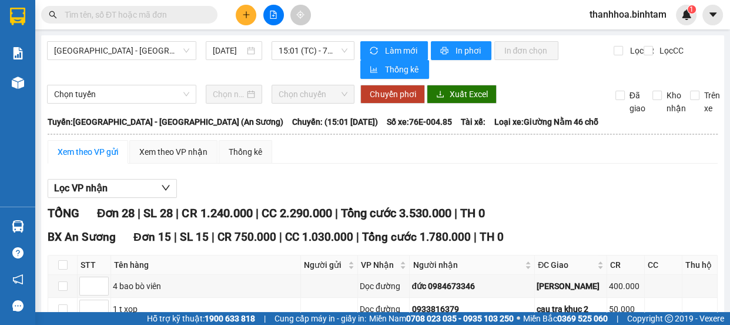
click at [87, 153] on div "Xem theo VP gửi" at bounding box center [88, 151] width 61 height 13
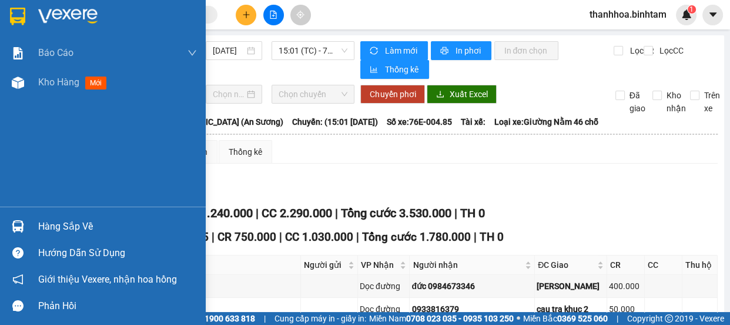
click at [31, 128] on div "Báo cáo Báo cáo dòng tiền (nhân viên) Báo cáo thống kê đơn huỷ Doanh số tạo đơn…" at bounding box center [103, 122] width 206 height 168
click at [61, 89] on div "Kho hàng mới" at bounding box center [117, 82] width 159 height 29
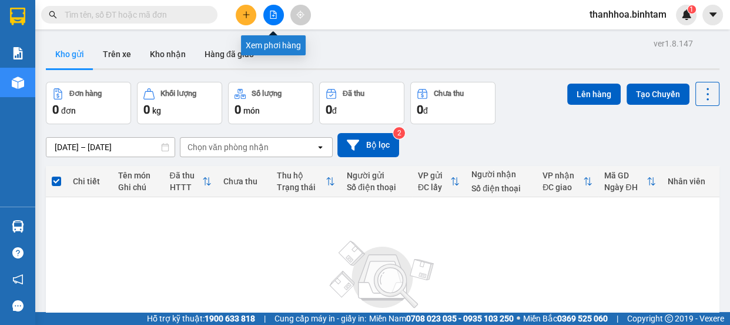
click at [270, 18] on icon "file-add" at bounding box center [273, 15] width 8 height 8
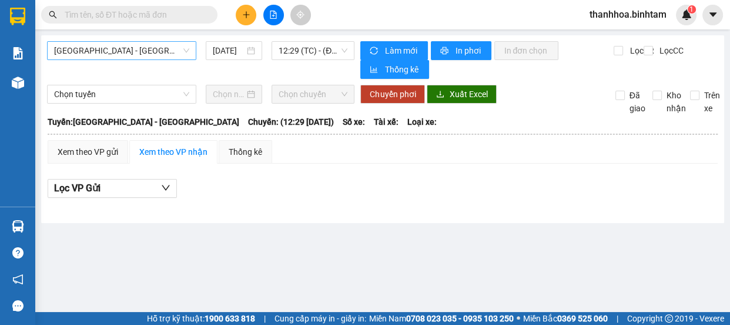
click at [128, 49] on span "[GEOGRAPHIC_DATA] - [GEOGRAPHIC_DATA]" at bounding box center [121, 51] width 135 height 18
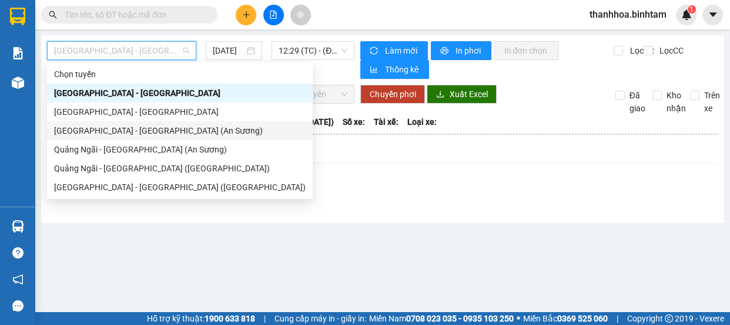
click at [116, 128] on div "[GEOGRAPHIC_DATA] - [GEOGRAPHIC_DATA] (An Sương)" at bounding box center [180, 130] width 252 height 13
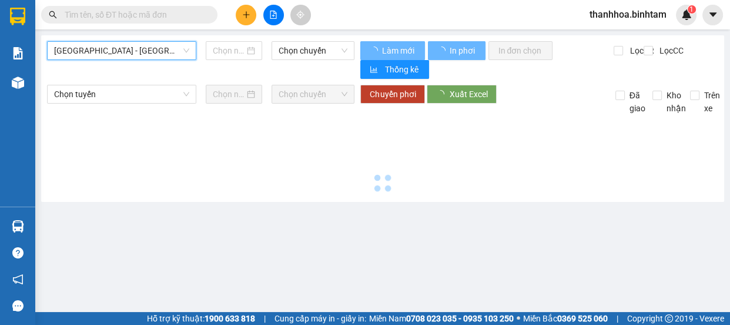
type input "[DATE]"
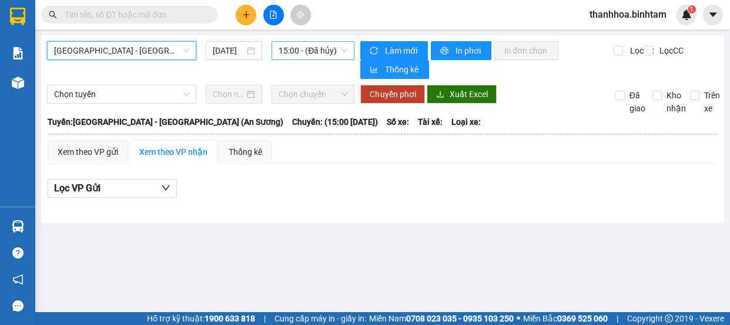
click at [300, 51] on span "15:00 - (Đã hủy)" at bounding box center [313, 51] width 69 height 18
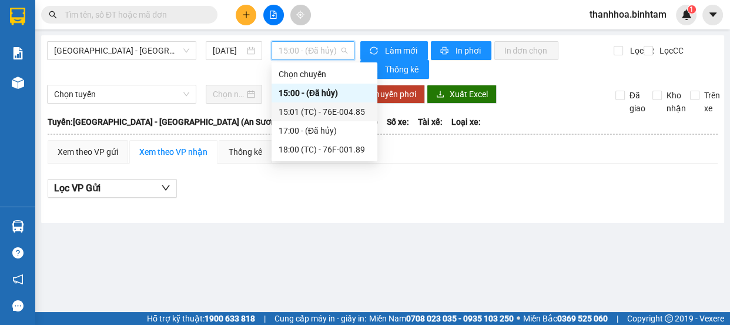
click at [318, 112] on div "15:01 (TC) - 76E-004.85" at bounding box center [325, 111] width 92 height 13
click at [318, 112] on div "Chọn tuyến Chọn chuyến Chuyển phơi Xuất Excel Đã giao Kho nhận Trên xe" at bounding box center [383, 100] width 672 height 30
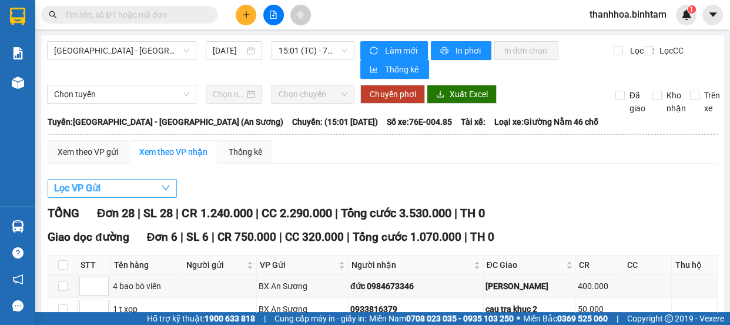
click at [69, 189] on span "Lọc VP Gửi" at bounding box center [77, 188] width 46 height 15
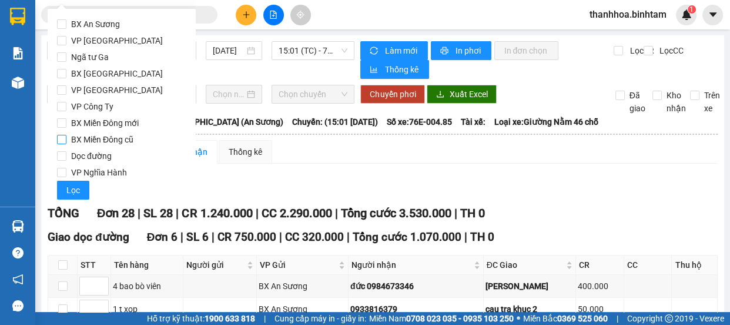
click at [64, 139] on input "BX Miền Đông cũ" at bounding box center [61, 139] width 9 height 9
checkbox input "true"
click at [66, 191] on span "Lọc" at bounding box center [73, 189] width 14 height 13
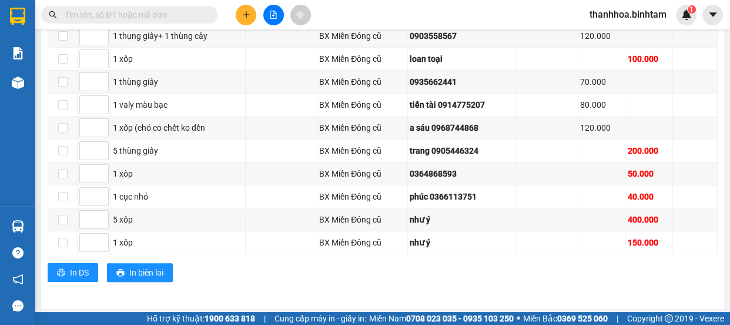
scroll to position [159, 0]
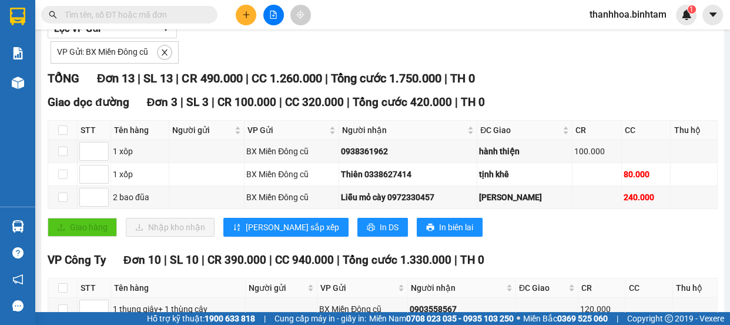
click at [720, 54] on main "[GEOGRAPHIC_DATA] - [GEOGRAPHIC_DATA] (An Sương) [DATE] 15:01 (TC) - 76E-004.85…" at bounding box center [365, 156] width 730 height 312
click at [719, 54] on main "[GEOGRAPHIC_DATA] - [GEOGRAPHIC_DATA] (An Sương) [DATE] 15:01 (TC) - 76E-004.85…" at bounding box center [365, 156] width 730 height 312
click at [222, 46] on div "VP Gửi: BX Miền Đông cũ" at bounding box center [383, 50] width 670 height 25
click at [665, 64] on div "Lọc VP Gửi VP Gửi: BX Miền Đông cũ [GEOGRAPHIC_DATA] 13 | SL 13 | CR 490.000 |…" at bounding box center [383, 292] width 670 height 556
click at [275, 16] on icon "file-add" at bounding box center [273, 15] width 8 height 8
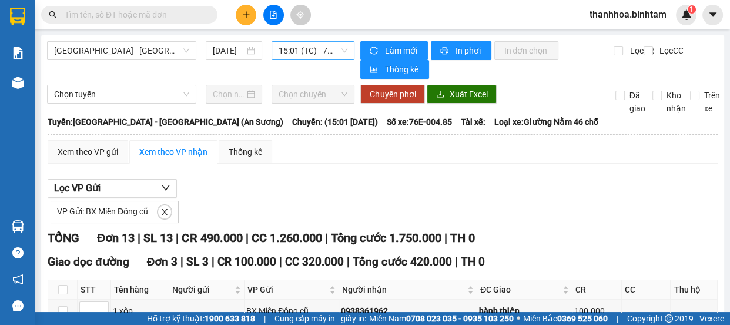
click at [289, 54] on span "15:01 (TC) - 76E-004.85" at bounding box center [313, 51] width 69 height 18
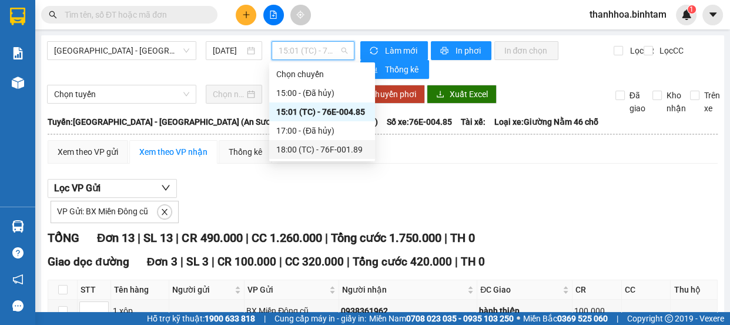
click at [312, 149] on div "18:00 (TC) - 76F-001.89" at bounding box center [322, 149] width 92 height 13
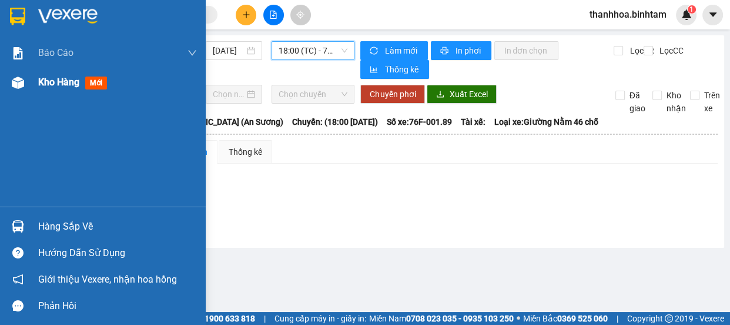
click at [31, 89] on div "Kho hàng mới" at bounding box center [103, 82] width 206 height 29
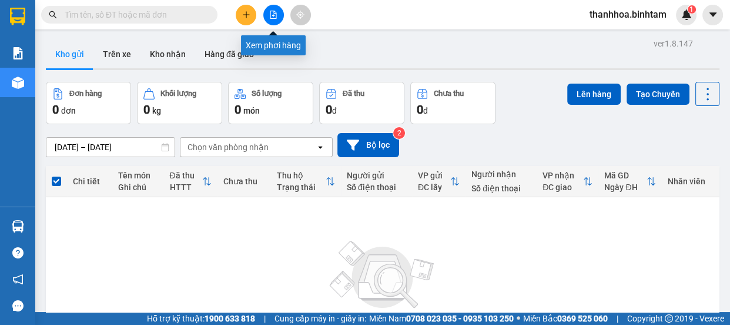
click at [273, 15] on icon "file-add" at bounding box center [273, 15] width 6 height 8
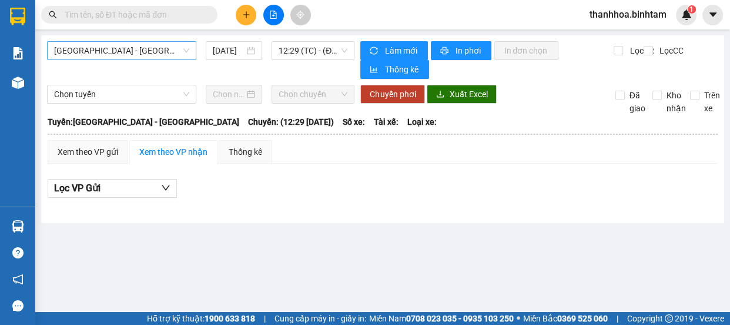
click at [152, 49] on span "[GEOGRAPHIC_DATA] - [GEOGRAPHIC_DATA]" at bounding box center [121, 51] width 135 height 18
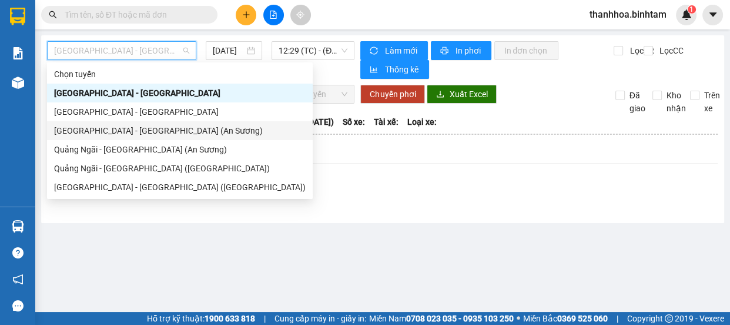
click at [126, 131] on div "[GEOGRAPHIC_DATA] - [GEOGRAPHIC_DATA] (An Sương)" at bounding box center [180, 130] width 252 height 13
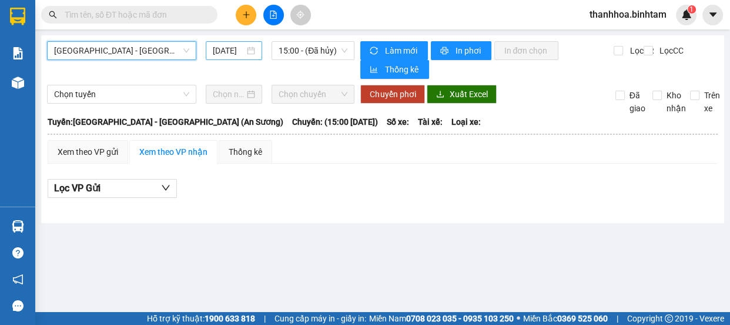
click at [228, 51] on input "[DATE]" at bounding box center [229, 50] width 32 height 13
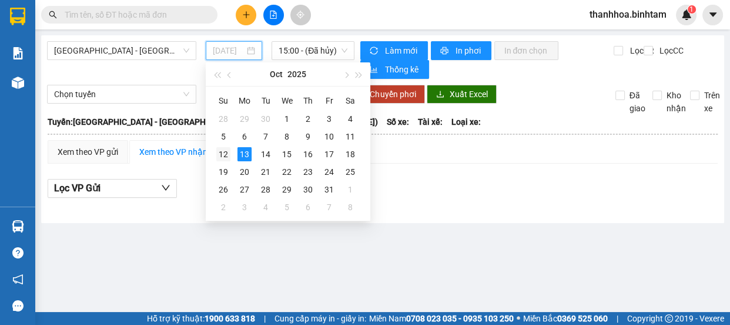
click at [225, 157] on div "12" at bounding box center [223, 154] width 14 height 14
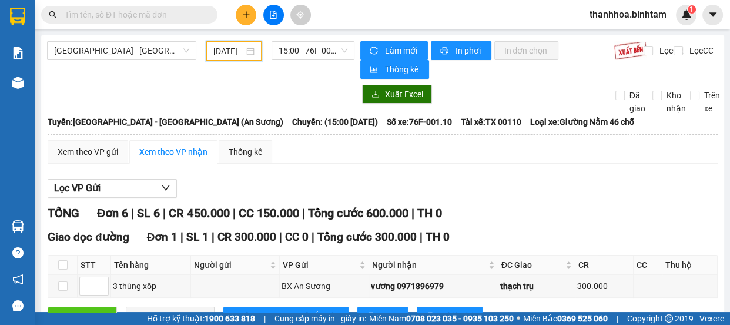
click at [236, 53] on input "[DATE]" at bounding box center [228, 51] width 31 height 13
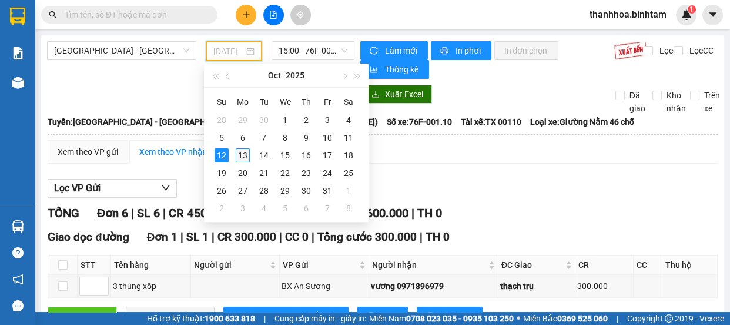
click at [238, 158] on div "13" at bounding box center [243, 155] width 14 height 14
type input "[DATE]"
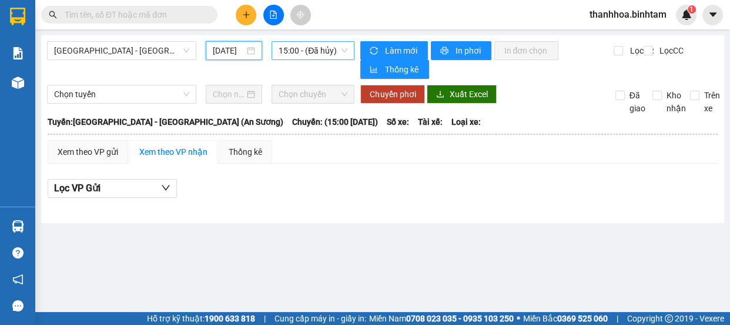
click at [316, 52] on span "15:00 - (Đã hủy)" at bounding box center [313, 51] width 69 height 18
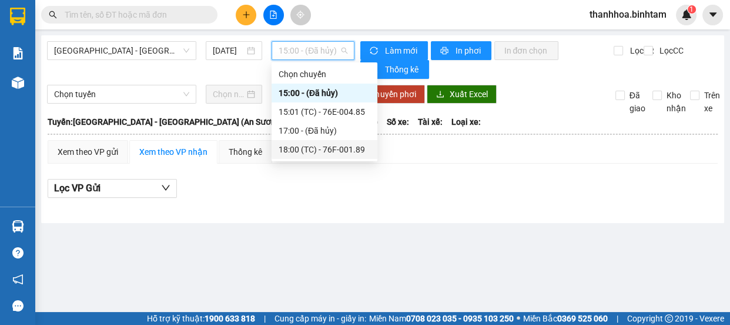
click at [321, 153] on div "18:00 (TC) - 76F-001.89" at bounding box center [325, 149] width 92 height 13
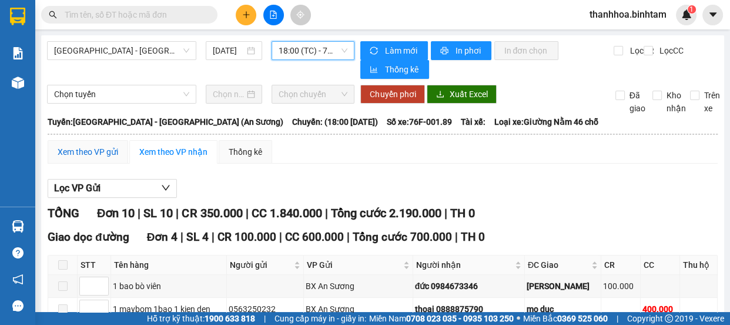
click at [88, 151] on div "Xem theo VP gửi" at bounding box center [88, 151] width 61 height 13
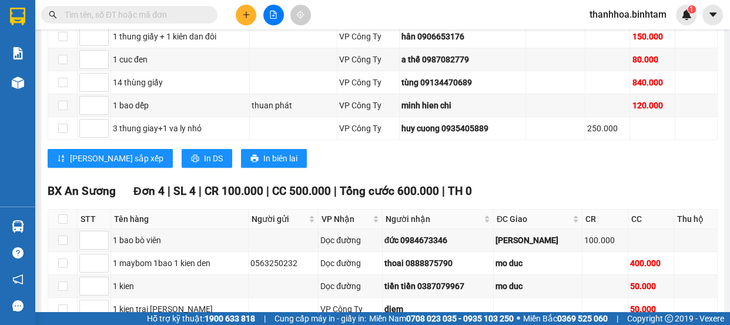
scroll to position [339, 0]
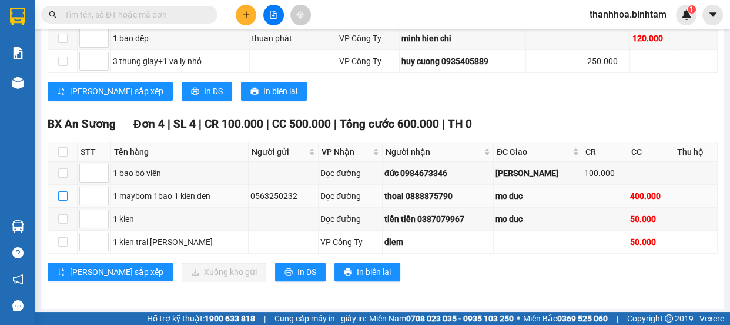
click at [62, 192] on input "checkbox" at bounding box center [62, 195] width 9 height 9
checkbox input "true"
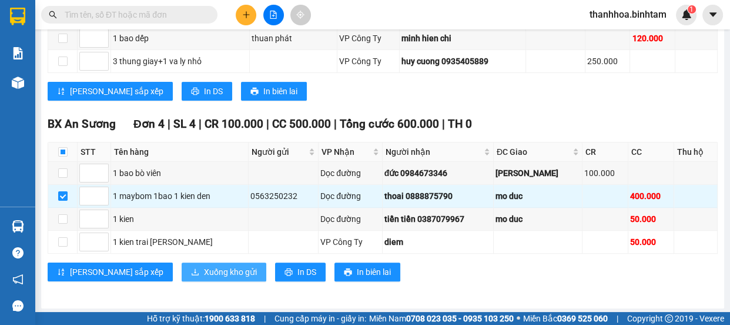
click at [204, 268] on span "Xuống kho gửi" at bounding box center [230, 271] width 53 height 13
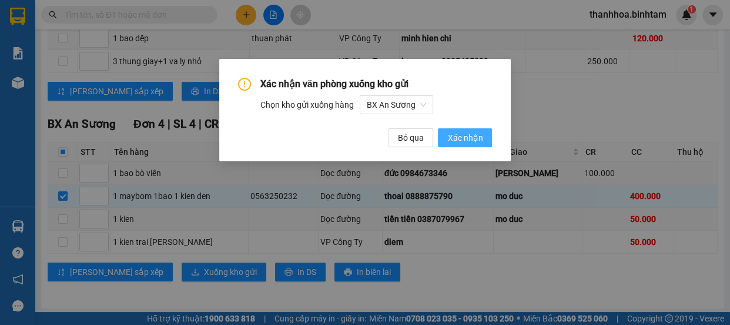
click at [463, 133] on span "Xác nhận" at bounding box center [464, 137] width 35 height 13
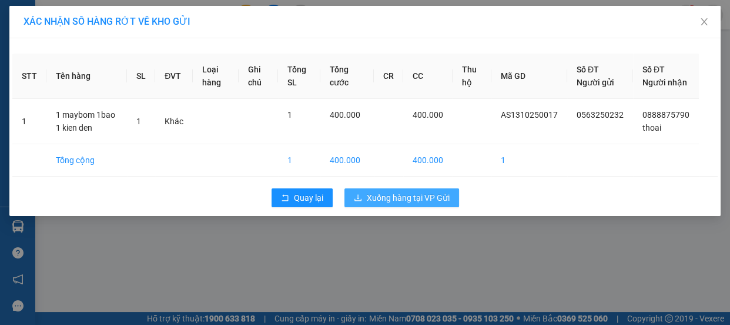
click at [418, 204] on span "Xuống hàng tại VP Gửi" at bounding box center [408, 197] width 83 height 13
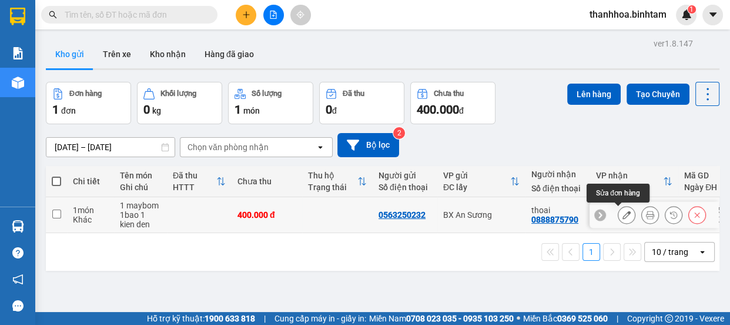
click at [623, 216] on icon at bounding box center [627, 215] width 8 height 8
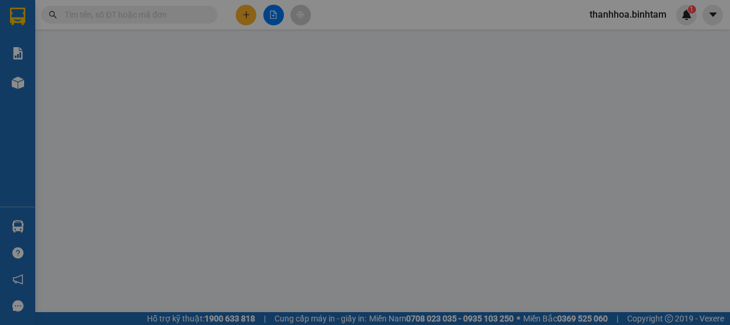
type input "0563250232"
type input "0888875790"
type input "thoai"
type input "mo duc"
type input "400.000"
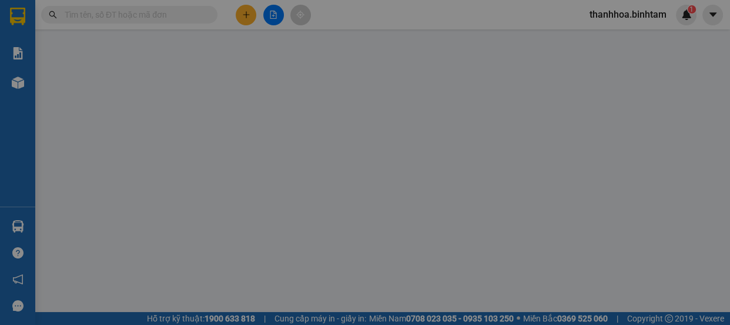
type input "400.000"
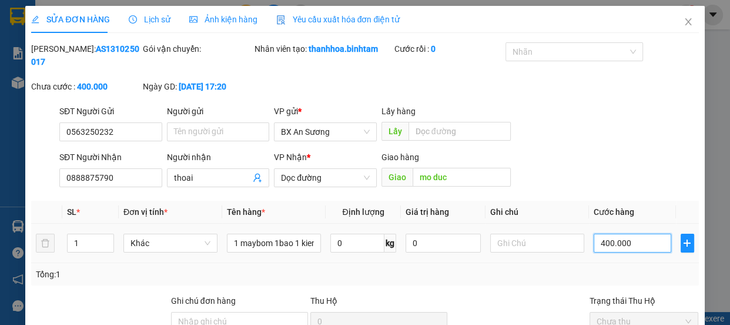
click at [599, 242] on input "400.000" at bounding box center [633, 242] width 78 height 19
type input "00.000"
type input "0"
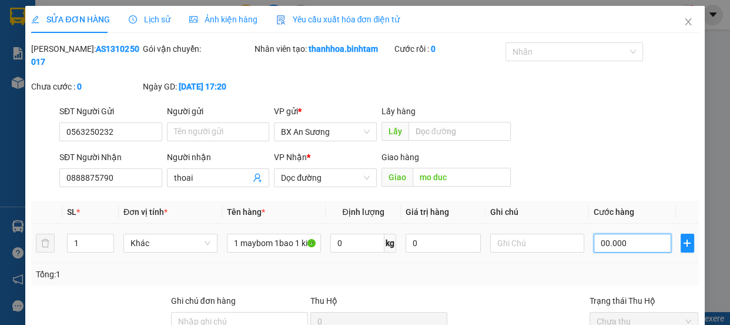
type input "200.000"
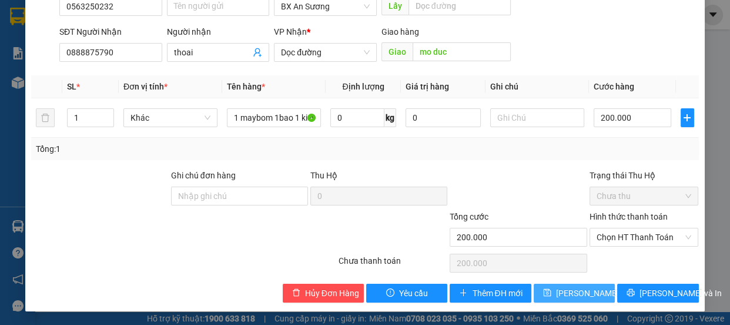
click at [569, 295] on span "[PERSON_NAME] thay đổi" at bounding box center [603, 292] width 94 height 13
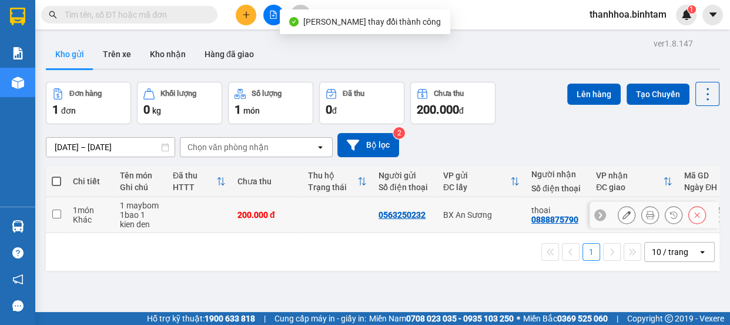
click at [64, 213] on td at bounding box center [56, 215] width 21 height 36
checkbox input "true"
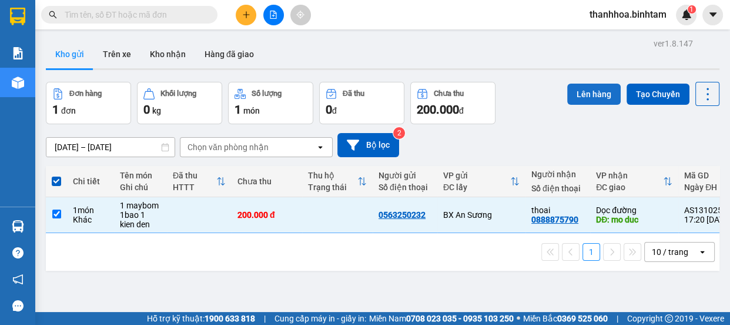
click at [577, 98] on button "Lên hàng" at bounding box center [594, 94] width 54 height 21
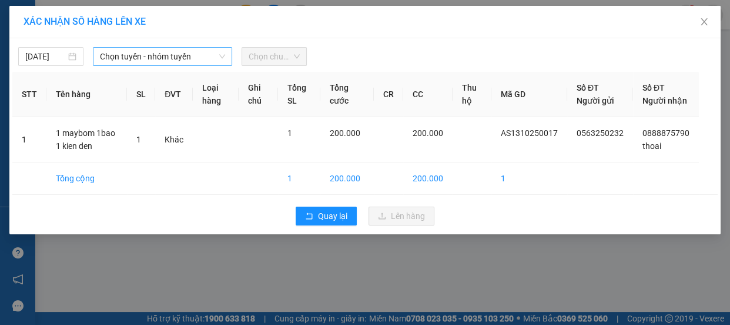
click at [142, 52] on span "Chọn tuyến - nhóm tuyến" at bounding box center [162, 57] width 125 height 18
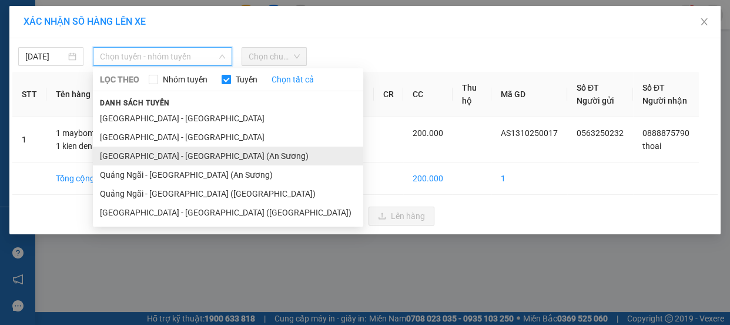
click at [129, 157] on li "[GEOGRAPHIC_DATA] - [GEOGRAPHIC_DATA] (An Sương)" at bounding box center [228, 155] width 270 height 19
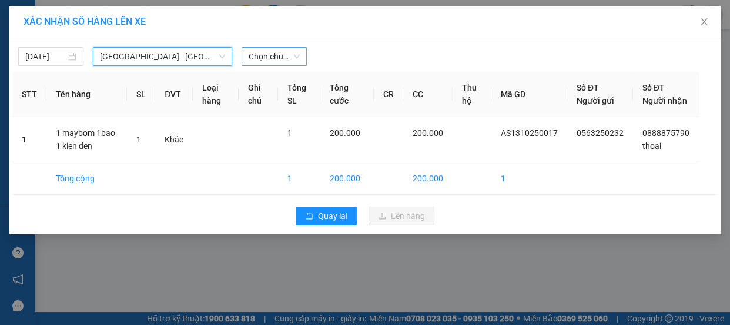
click at [268, 58] on span "Chọn chuyến" at bounding box center [274, 57] width 51 height 18
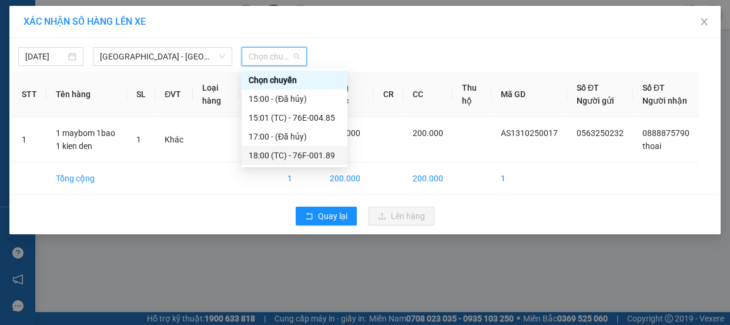
click at [287, 158] on div "18:00 (TC) - 76F-001.89" at bounding box center [295, 155] width 92 height 13
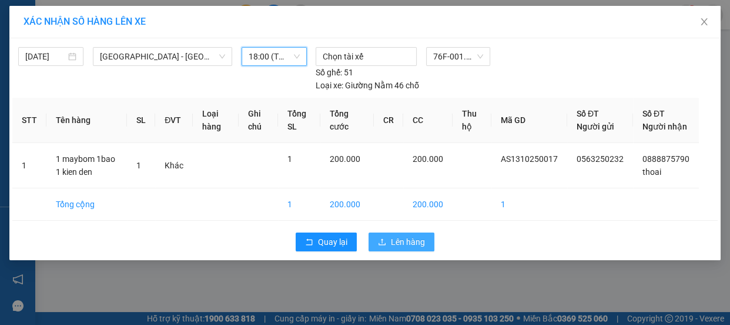
click at [406, 248] on span "Lên hàng" at bounding box center [408, 241] width 34 height 13
